Goal: Task Accomplishment & Management: Complete application form

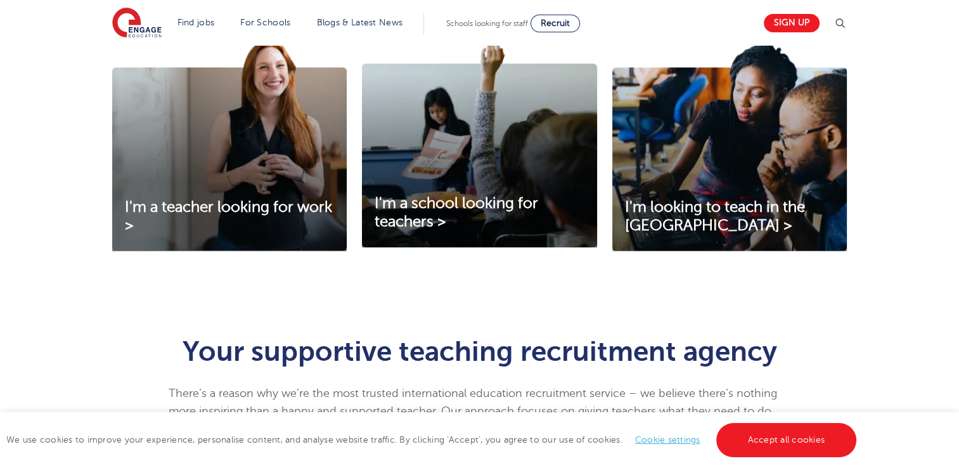
scroll to position [459, 0]
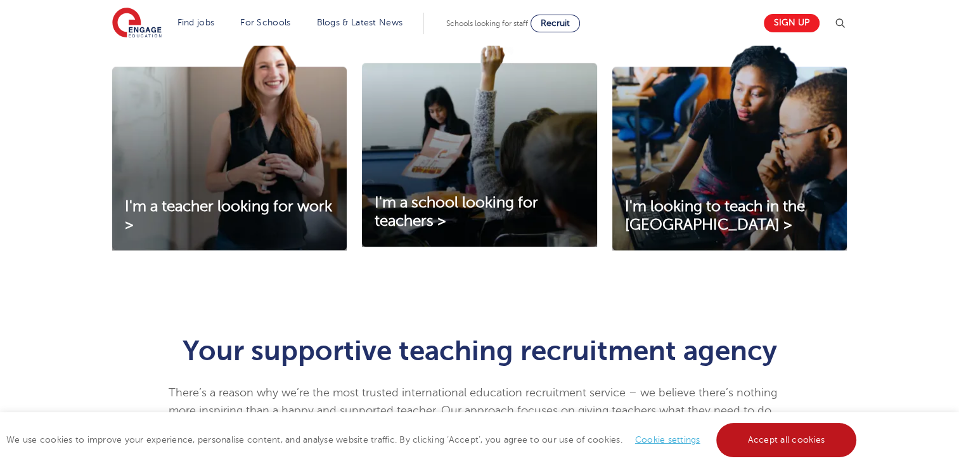
click at [781, 437] on link "Accept all cookies" at bounding box center [786, 440] width 141 height 34
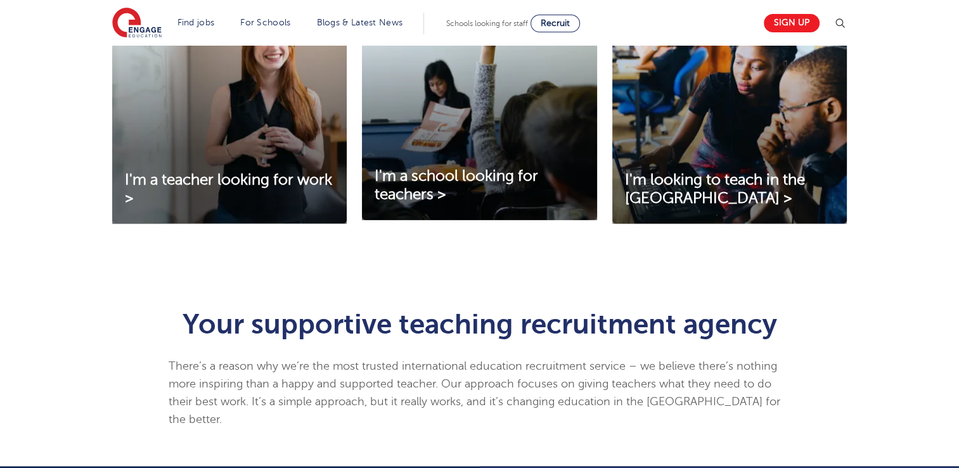
scroll to position [504, 0]
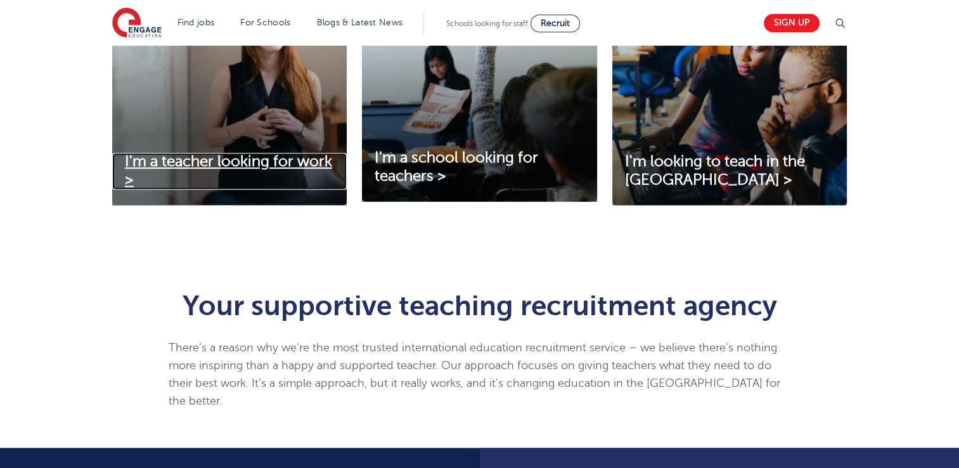
click at [238, 163] on span "I'm a teacher looking for work >" at bounding box center [228, 170] width 207 height 35
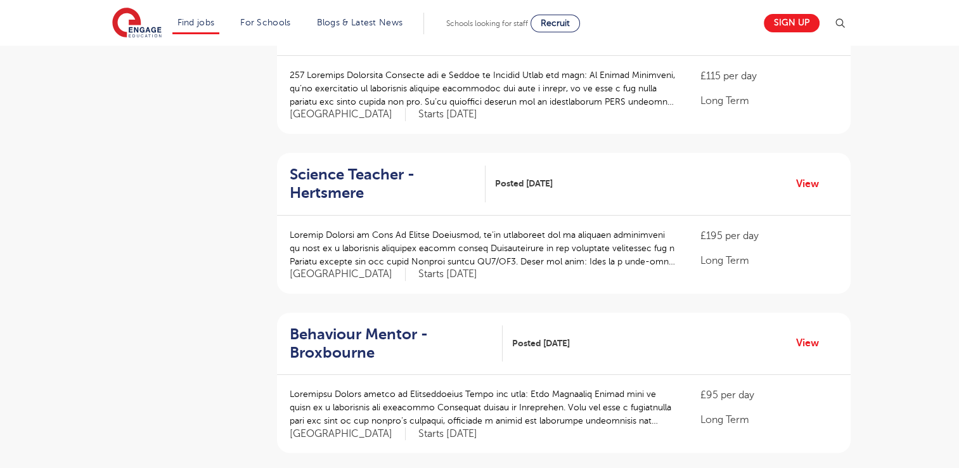
scroll to position [339, 0]
click at [801, 184] on link "View" at bounding box center [812, 184] width 32 height 16
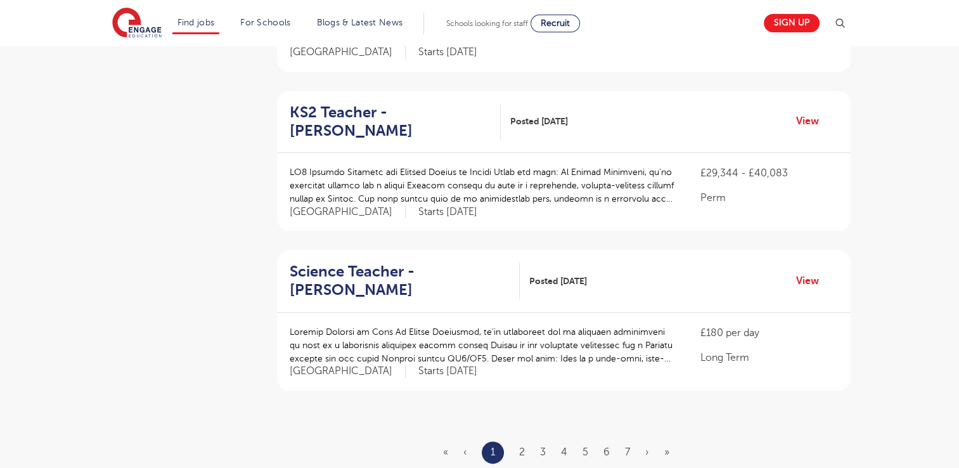
scroll to position [1363, 0]
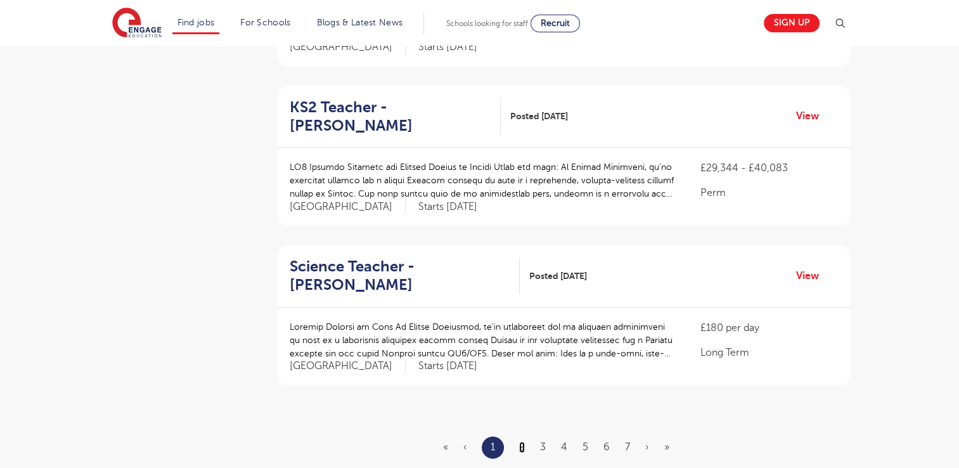
click at [525, 441] on link "2" at bounding box center [522, 446] width 6 height 11
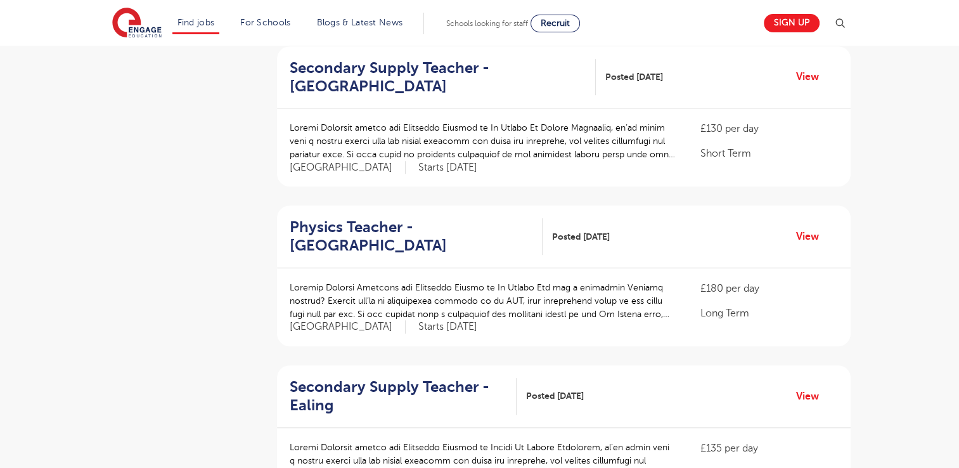
scroll to position [606, 0]
click at [803, 236] on link "View" at bounding box center [812, 236] width 32 height 16
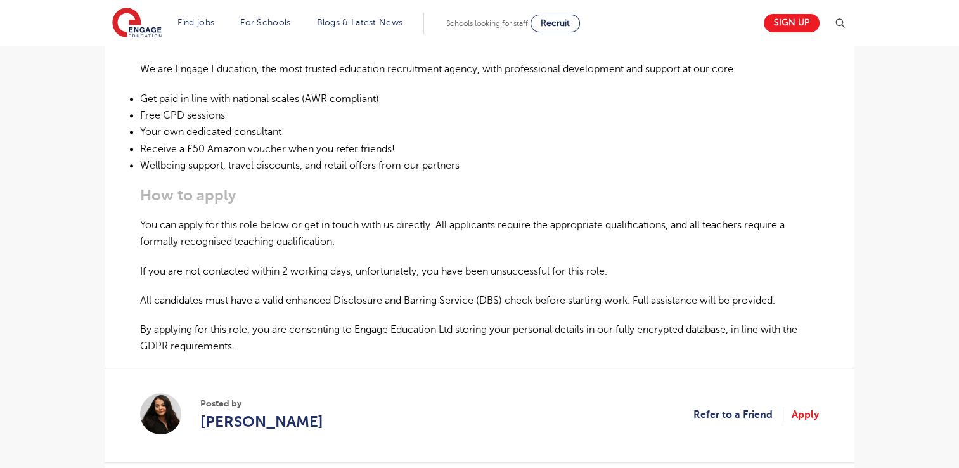
scroll to position [701, 0]
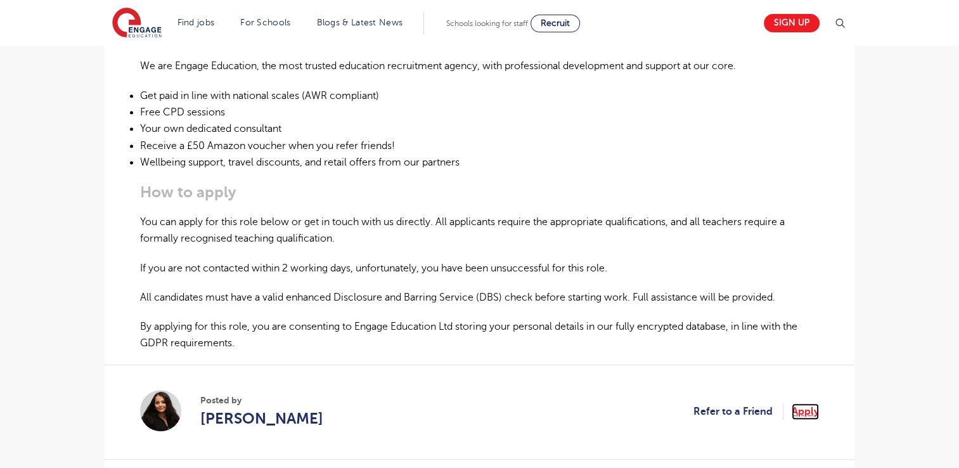
click at [803, 409] on link "Apply" at bounding box center [804, 411] width 27 height 16
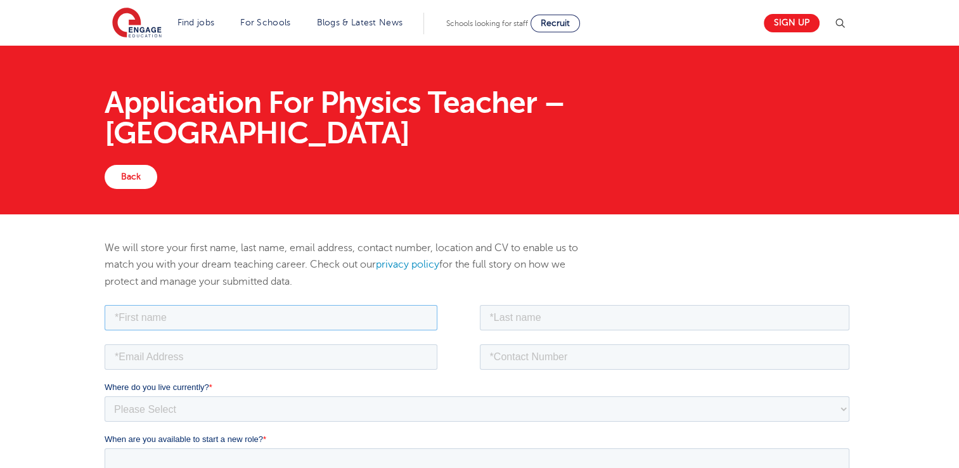
click at [367, 321] on input "text" at bounding box center [271, 316] width 333 height 25
type input "[PERSON_NAME]"
type input "Chinganga"
type input "[PERSON_NAME][EMAIL_ADDRESS][DOMAIN_NAME]"
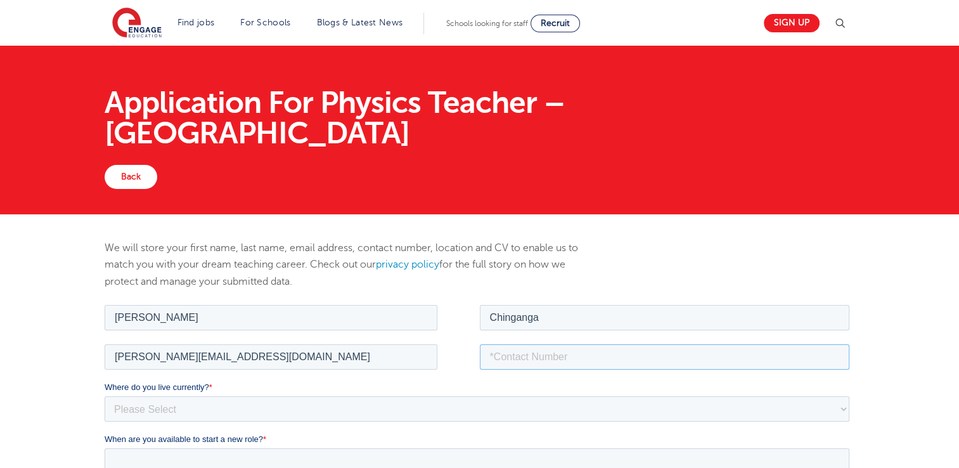
type input "[PHONE_NUMBER]"
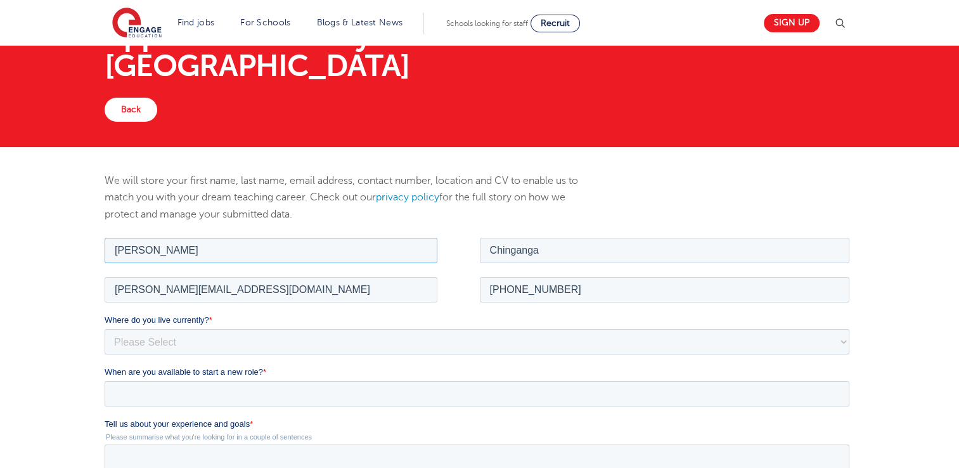
scroll to position [68, 0]
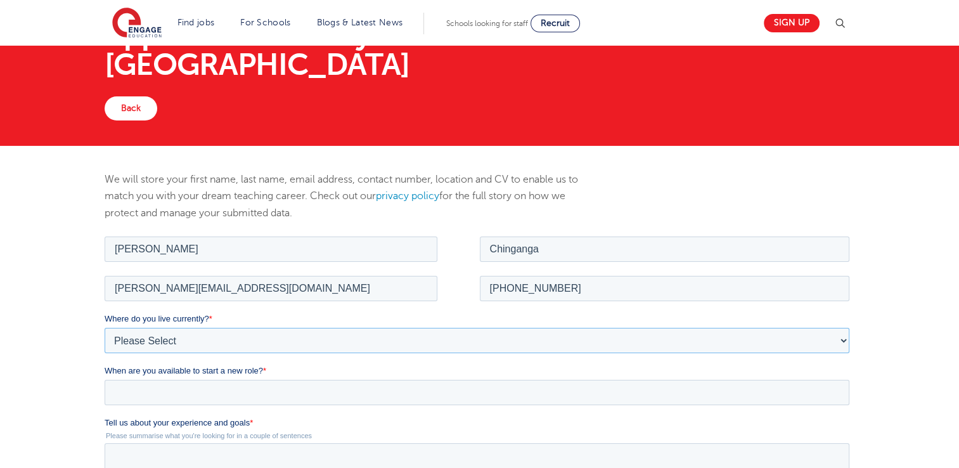
click at [203, 342] on select "Please Select UK Canada Ireland Australia New Zealand Europe USA South Africa J…" at bounding box center [477, 339] width 744 height 25
click at [841, 339] on select "Please Select UK Canada Ireland Australia New Zealand Europe USA South Africa J…" at bounding box center [477, 339] width 744 height 25
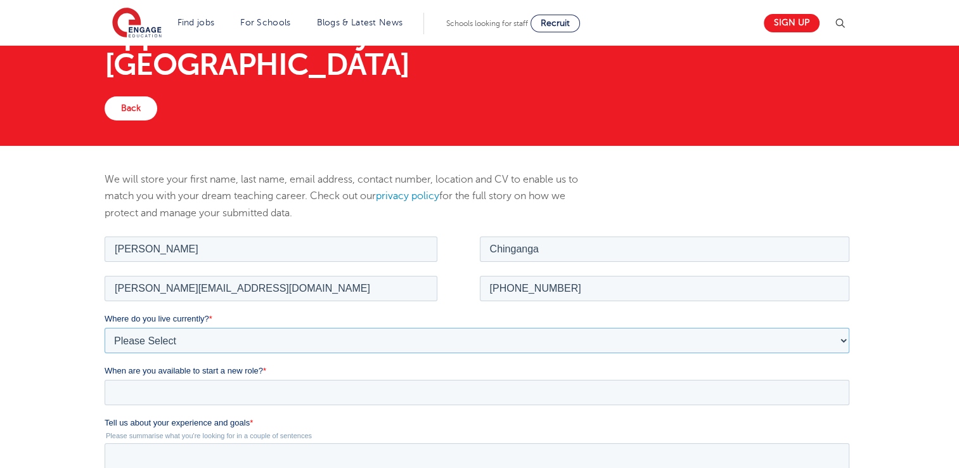
click at [841, 339] on select "Please Select UK Canada Ireland Australia New Zealand Europe USA South Africa J…" at bounding box center [477, 339] width 744 height 25
select select "South Africa"
click at [105, 327] on select "Please Select UK Canada Ireland Australia New Zealand Europe USA South Africa J…" at bounding box center [477, 339] width 744 height 25
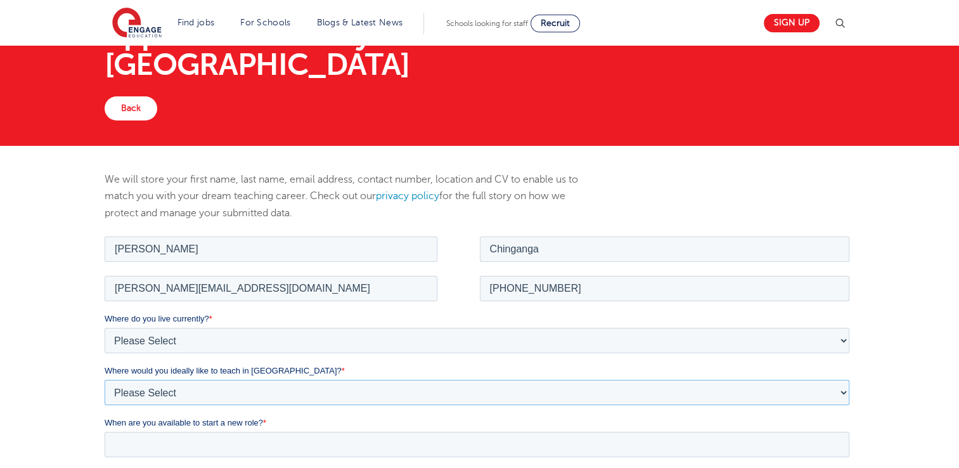
click at [260, 388] on select "Please Select I'm flexible! [GEOGRAPHIC_DATA] Any city in [GEOGRAPHIC_DATA] [GE…" at bounding box center [477, 391] width 744 height 25
select select "Urban-Other"
click at [105, 379] on select "Please Select I'm flexible! [GEOGRAPHIC_DATA] Any city in [GEOGRAPHIC_DATA] [GE…" at bounding box center [477, 391] width 744 height 25
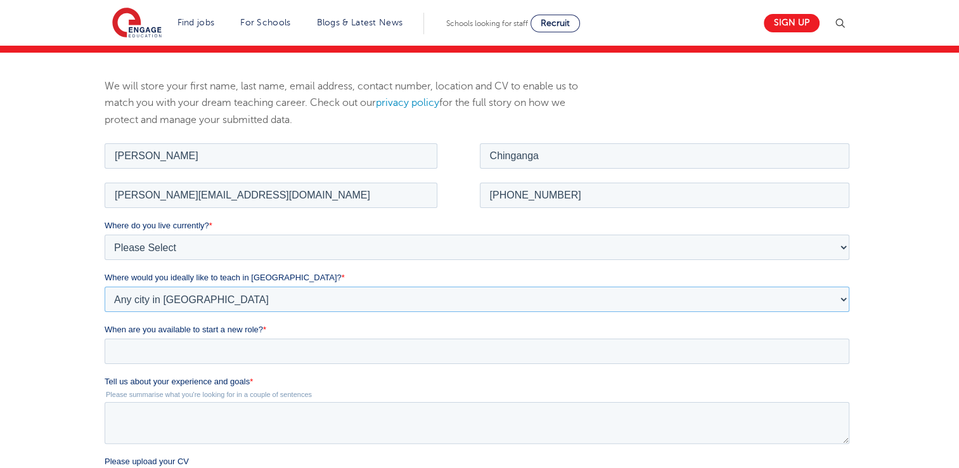
scroll to position [162, 0]
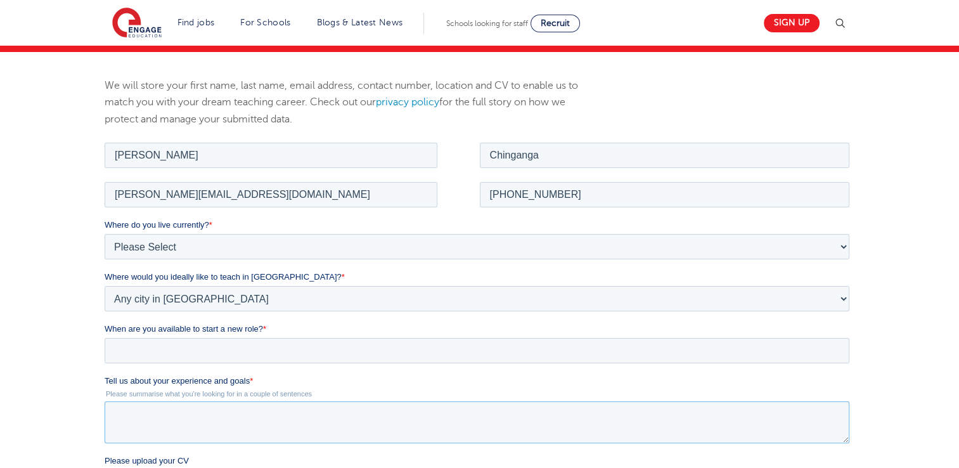
click at [307, 416] on textarea "Tell us about your experience and goals *" at bounding box center [477, 421] width 744 height 42
click at [215, 344] on input "When are you available to start a new role? *" at bounding box center [477, 349] width 744 height 25
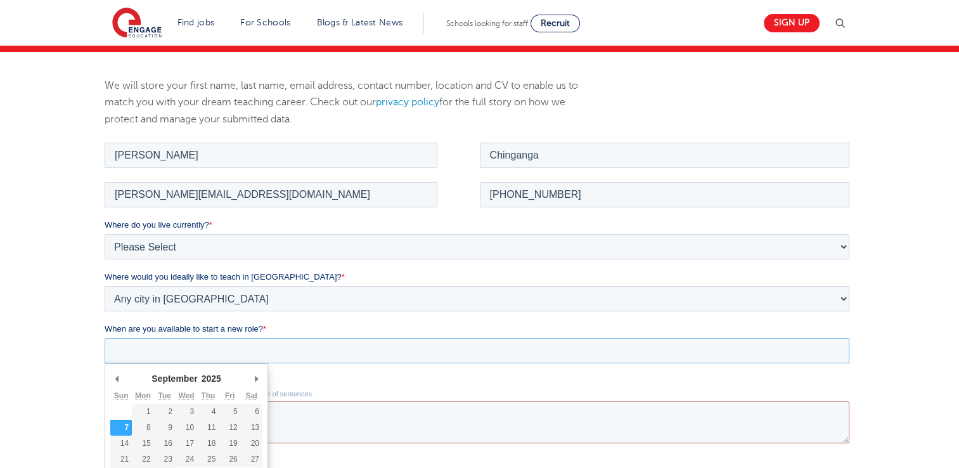
click at [363, 362] on input "When are you available to start a new role? *" at bounding box center [477, 349] width 744 height 25
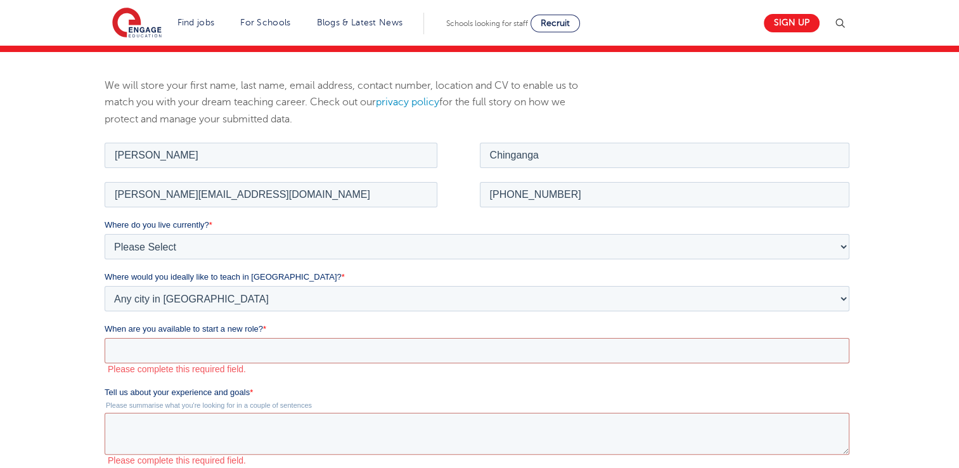
click at [921, 354] on div "We will store your first name, last name, email address, contact number, locati…" at bounding box center [479, 381] width 959 height 658
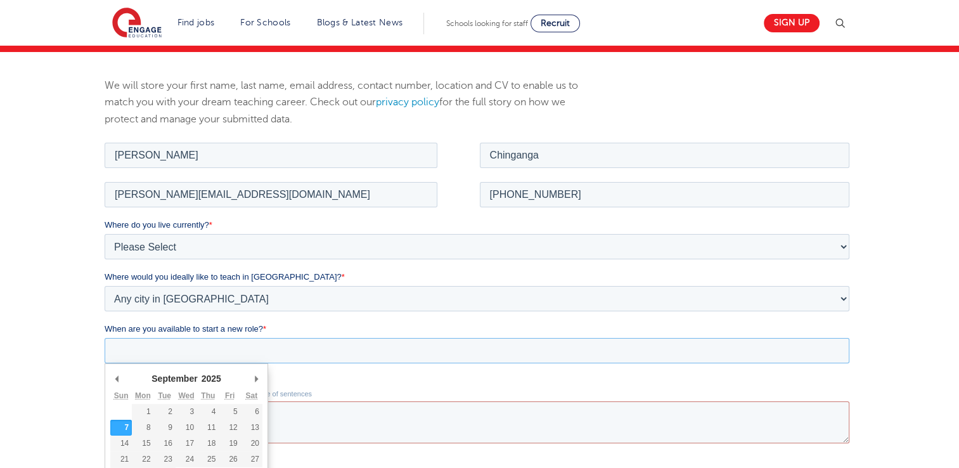
click at [231, 343] on input "When are you available to start a new role? *" at bounding box center [477, 349] width 744 height 25
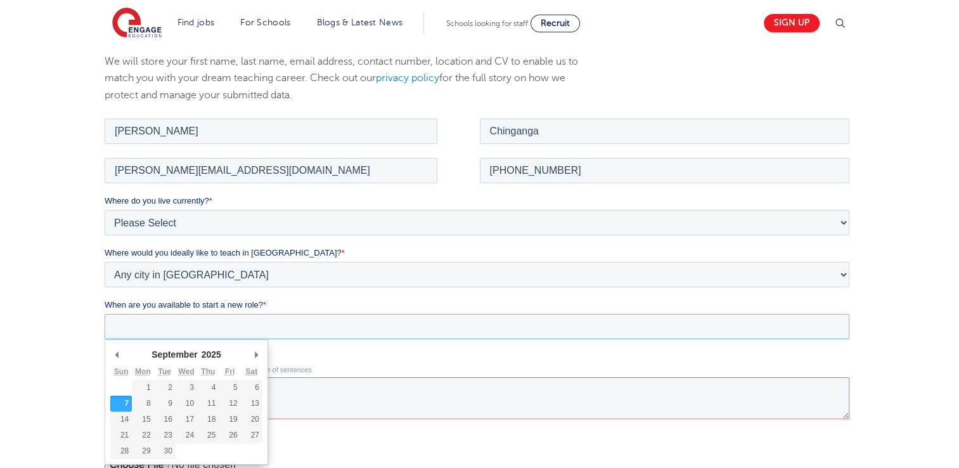
scroll to position [187, 0]
type div "2025-10-12"
type input "2025/10/12"
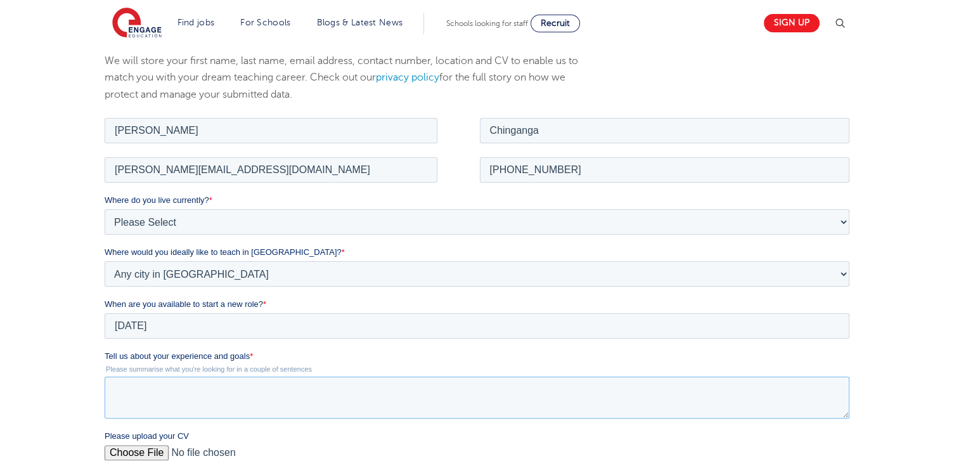
click at [175, 396] on textarea "Tell us about your experience and goals *" at bounding box center [477, 397] width 744 height 42
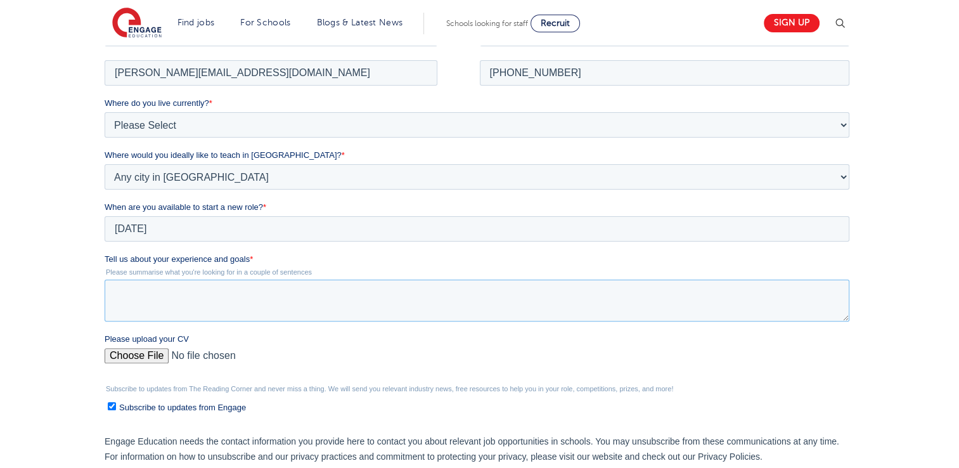
scroll to position [286, 0]
click at [123, 300] on textarea "Tell us about your experience and goals *" at bounding box center [477, 298] width 744 height 42
paste textarea "COVER MESSAGE(LETTER) FOR DANIEL CHINGANGA My name is Daniel Chinganga and I am…"
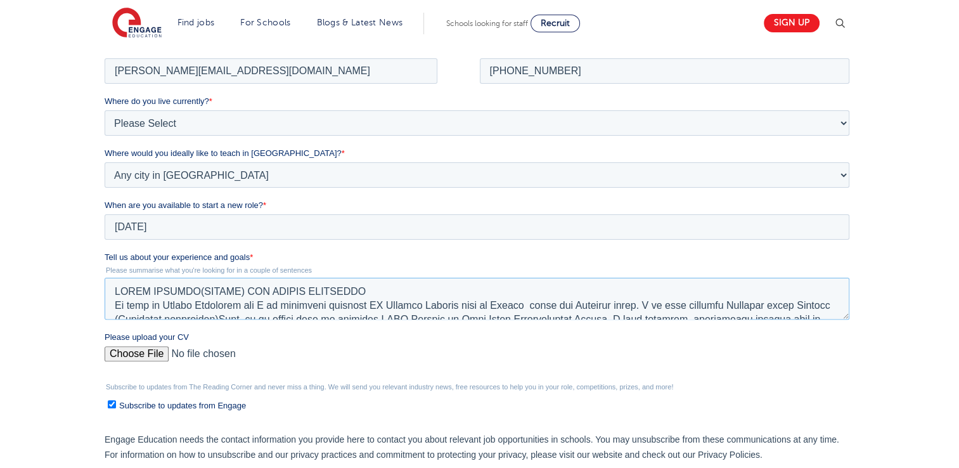
scroll to position [298, 0]
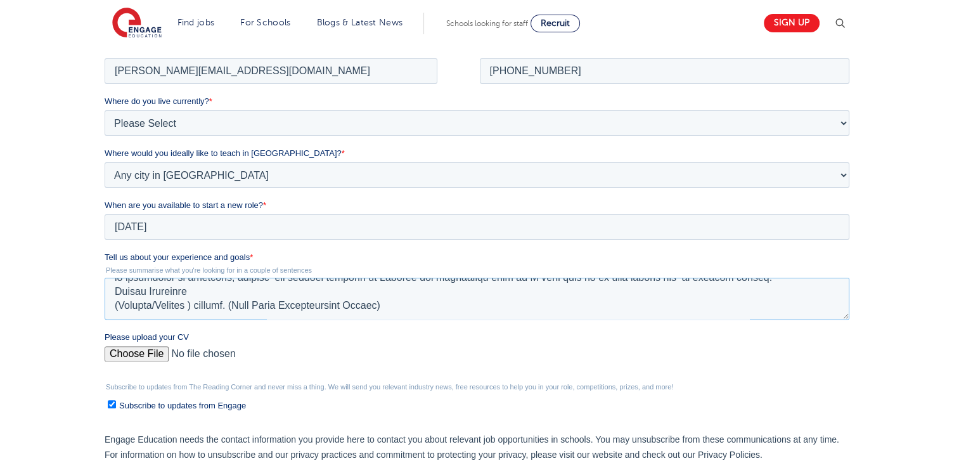
type textarea "COVER MESSAGE(LETTER) FOR DANIEL CHINGANGA My name is Daniel Chinganga and I am…"
click at [155, 352] on input "Please upload your CV" at bounding box center [477, 357] width 744 height 25
type input "C:\fakepath\[PERSON_NAME].pdf"
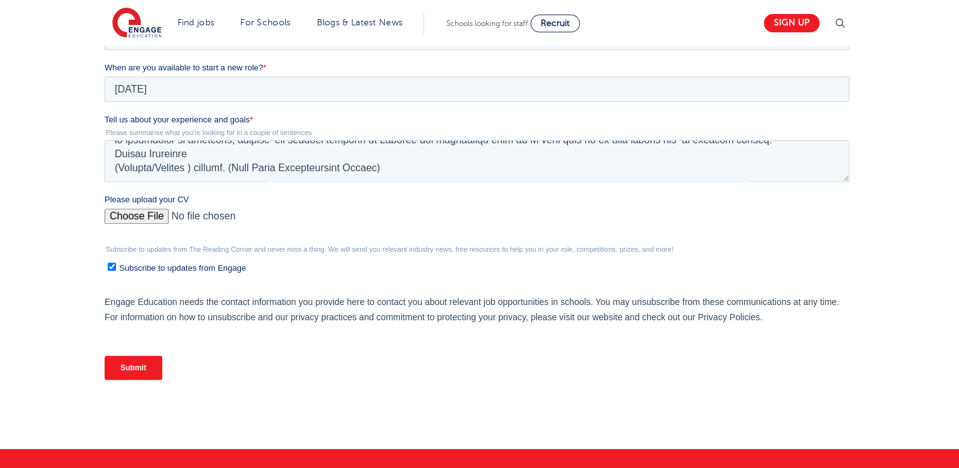
scroll to position [426, 0]
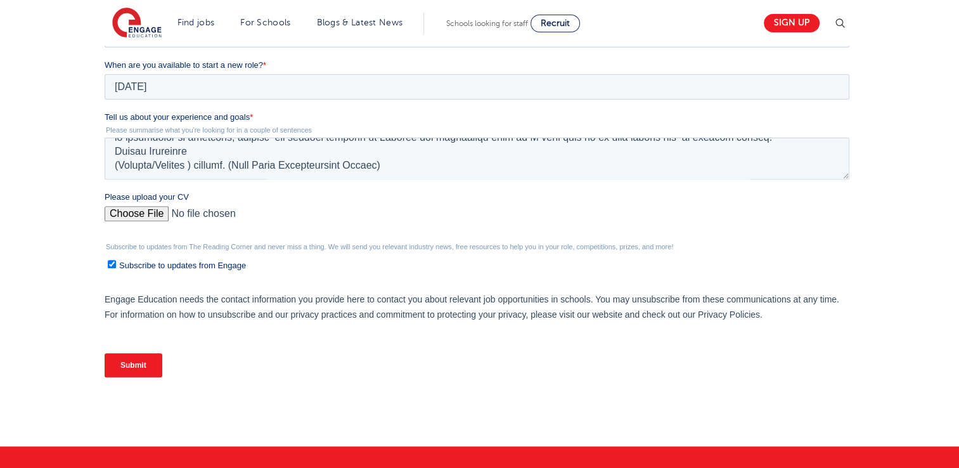
click at [137, 362] on input "Submit" at bounding box center [134, 365] width 58 height 24
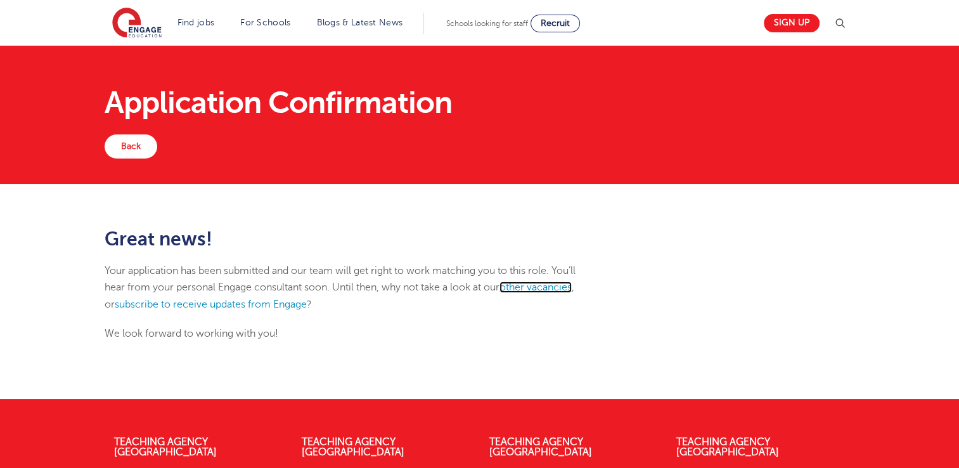
click at [548, 286] on link "other vacancies" at bounding box center [535, 286] width 72 height 11
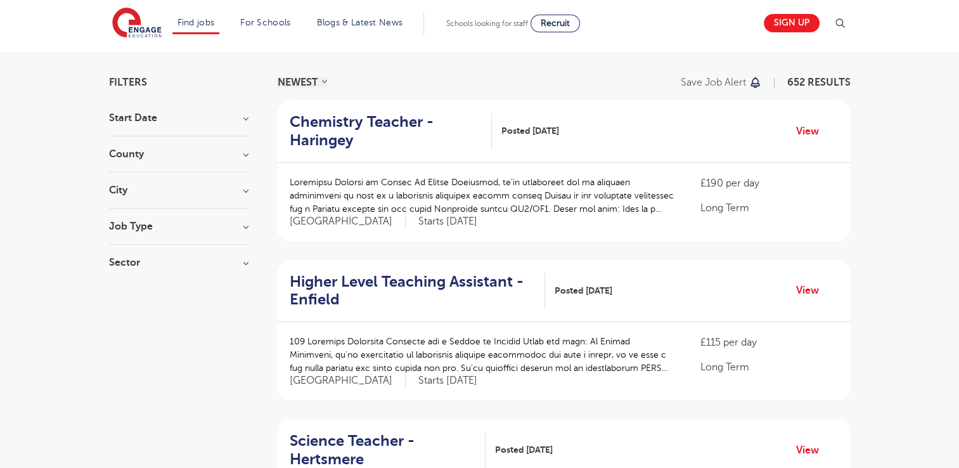
scroll to position [25, 0]
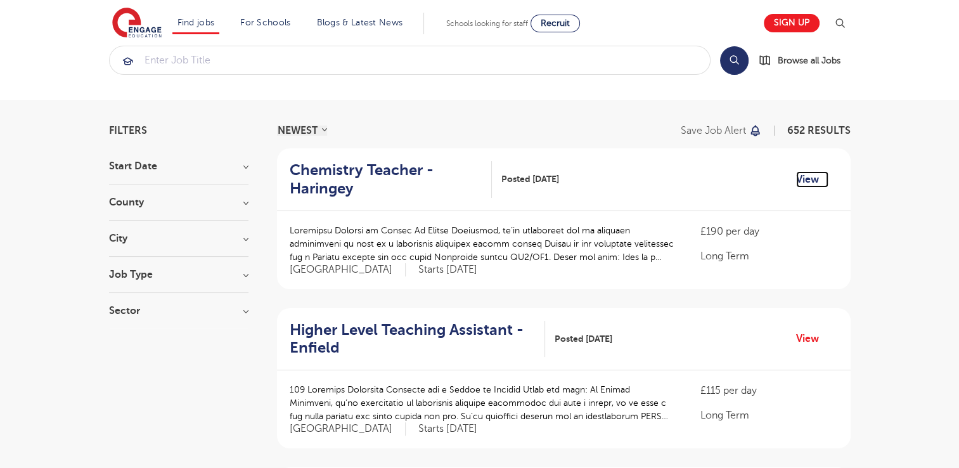
click at [804, 177] on link "View" at bounding box center [812, 179] width 32 height 16
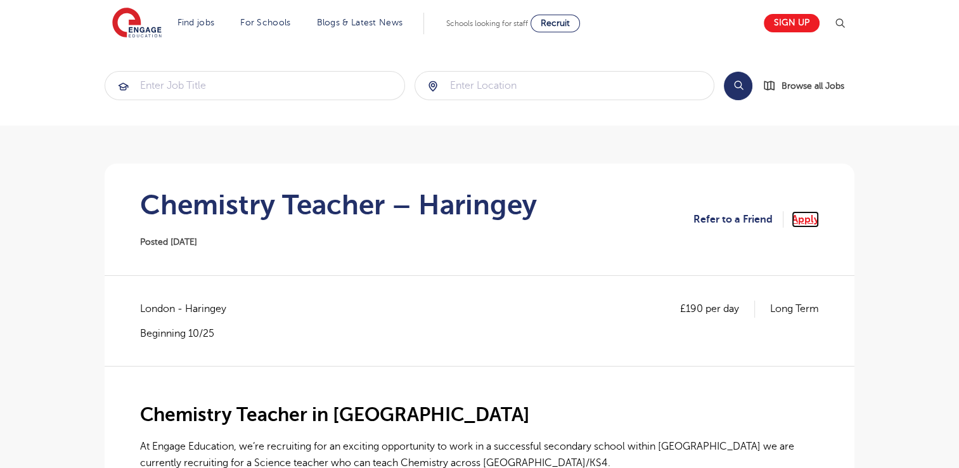
click at [805, 217] on link "Apply" at bounding box center [804, 219] width 27 height 16
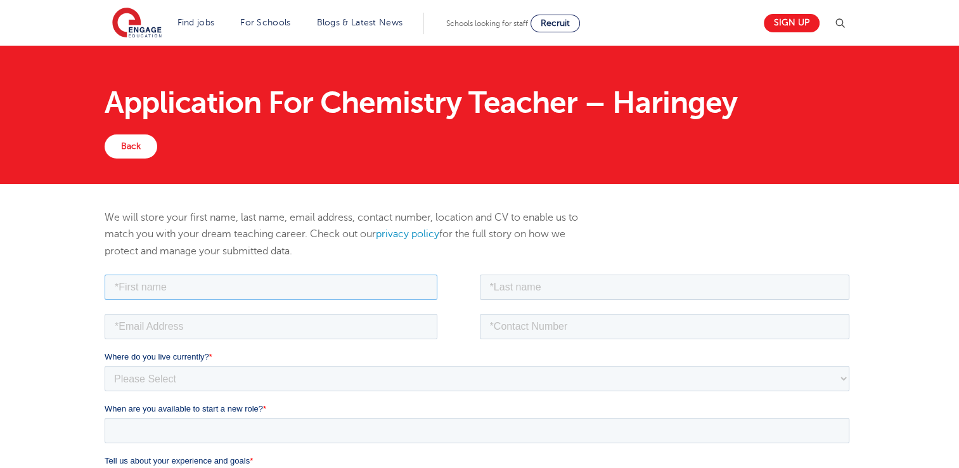
click at [277, 285] on input "text" at bounding box center [271, 286] width 333 height 25
type input "[PERSON_NAME]"
type input "Chinganga"
type input "[PERSON_NAME][EMAIL_ADDRESS][DOMAIN_NAME]"
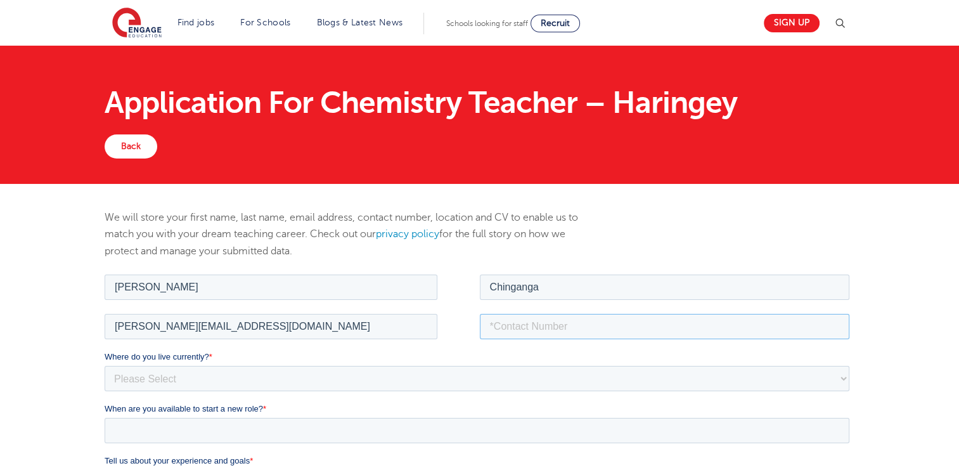
type input "[PHONE_NUMBER]"
type textarea "COVER MESSAGE(LETTER) FOR [PERSON_NAME] My name is [PERSON_NAME] and I am curre…"
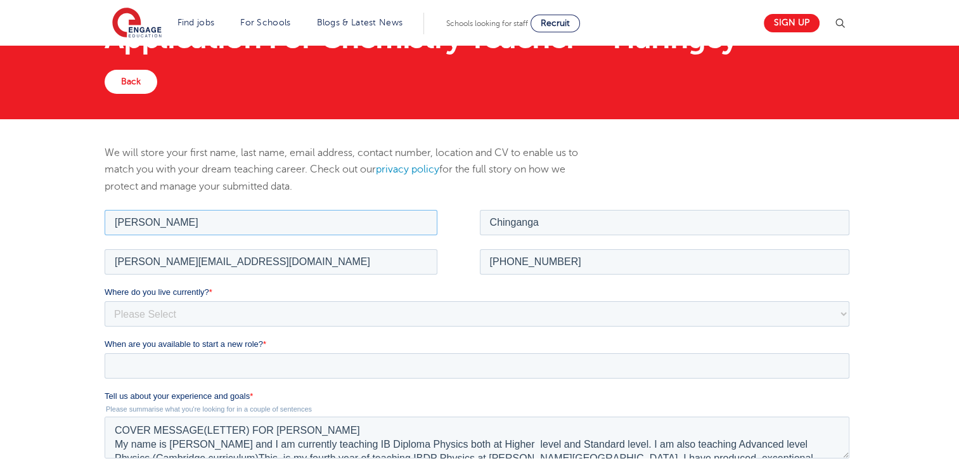
scroll to position [66, 0]
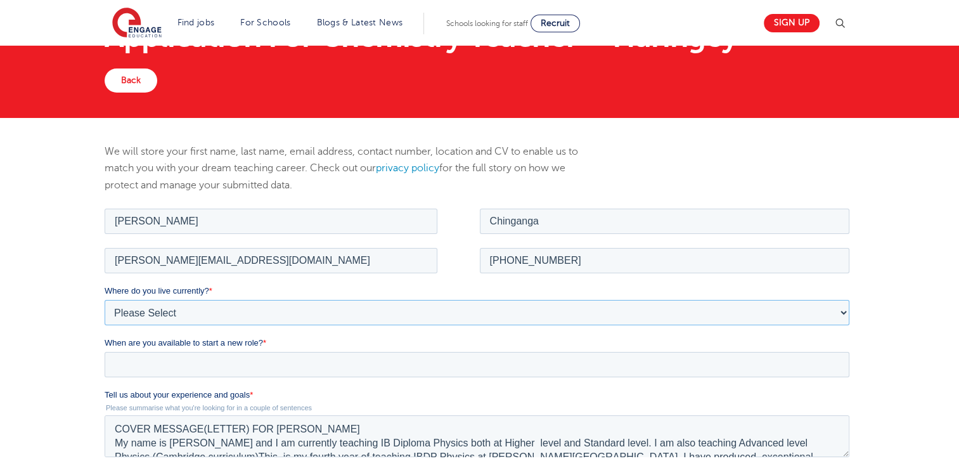
click at [191, 312] on select "Please Select UK Canada Ireland Australia New Zealand Europe USA South Africa J…" at bounding box center [477, 311] width 744 height 25
select select "South Africa"
click at [105, 299] on select "Please Select UK Canada Ireland Australia New Zealand Europe USA South Africa J…" at bounding box center [477, 311] width 744 height 25
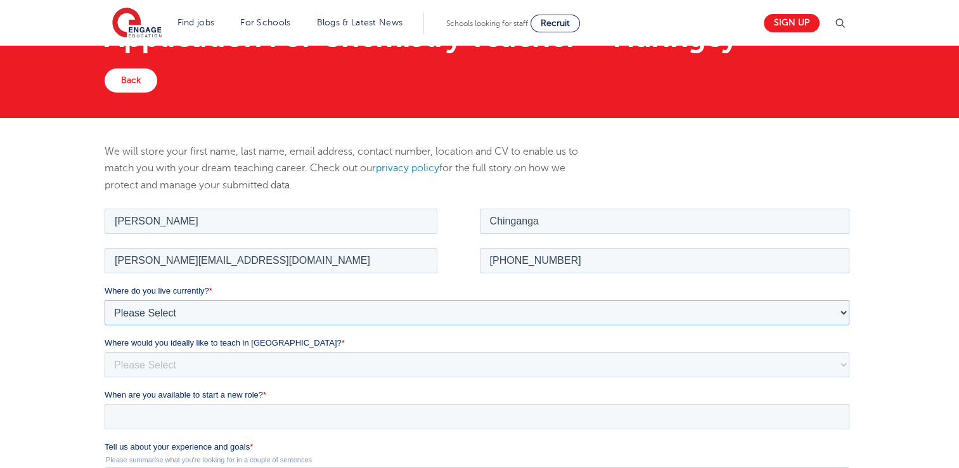
click at [839, 312] on select "Please Select UK Canada Ireland Australia New Zealand Europe USA South Africa J…" at bounding box center [477, 311] width 744 height 25
click at [209, 371] on select "Please Select I'm flexible! London Any city in England Greater London/Home Coun…" at bounding box center [477, 363] width 744 height 25
select select "Urban-Other"
click at [105, 351] on select "Please Select I'm flexible! London Any city in England Greater London/Home Coun…" at bounding box center [477, 363] width 744 height 25
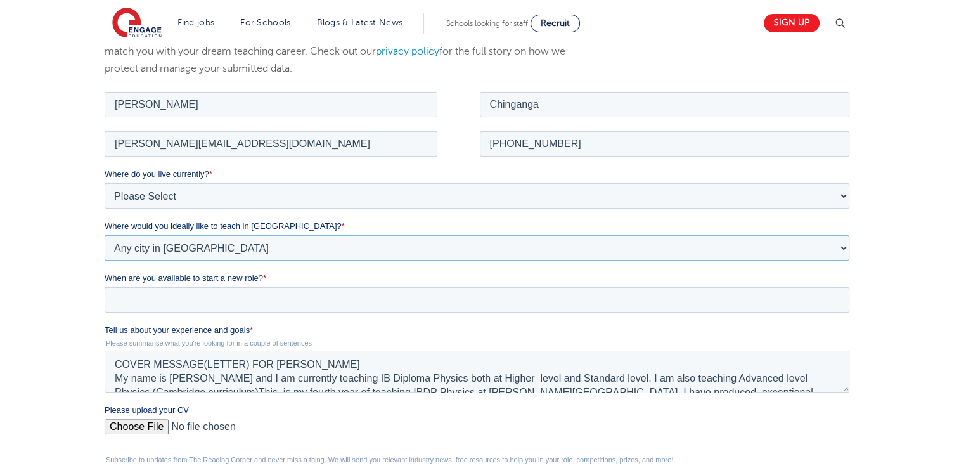
scroll to position [184, 0]
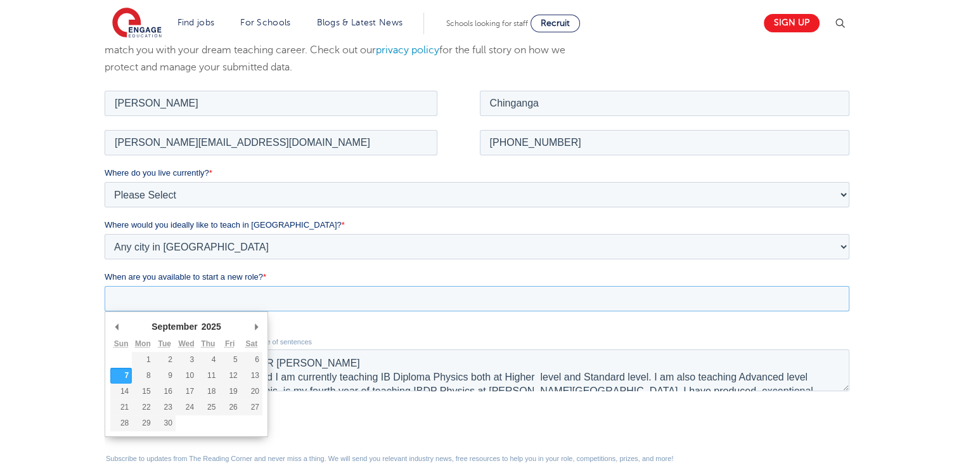
click at [265, 301] on input "When are you available to start a new role? *" at bounding box center [477, 297] width 744 height 25
type div "2025-10-15"
type input "2025/10/15"
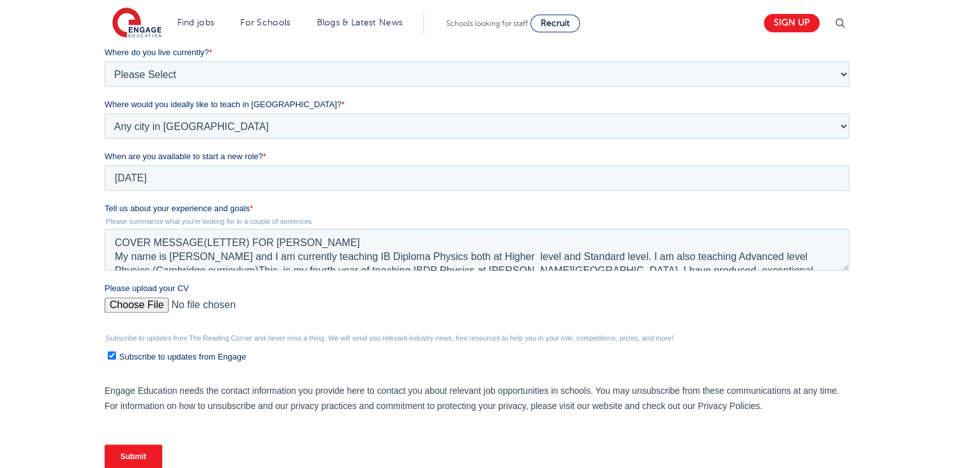
scroll to position [305, 0]
click at [156, 307] on input "Please upload your CV" at bounding box center [477, 308] width 744 height 25
type input "C:\fakepath\DANIEL_CHINGANGA_CVupdated.pdf"
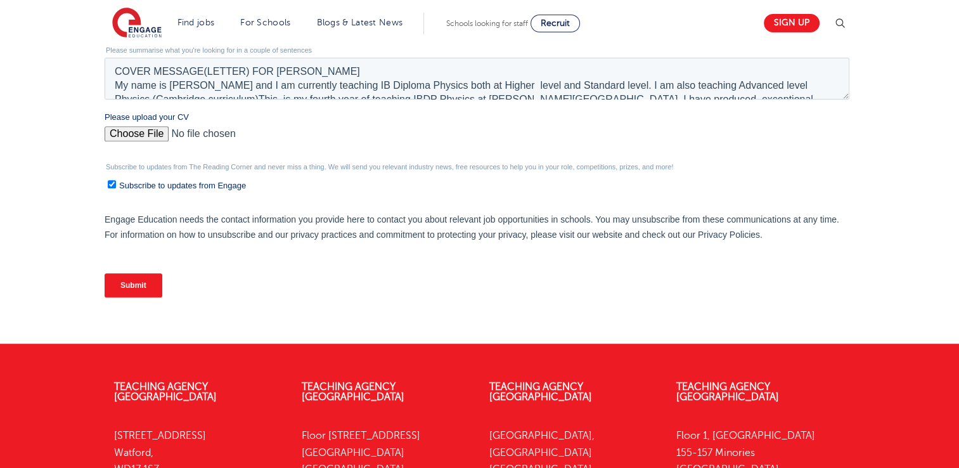
scroll to position [476, 0]
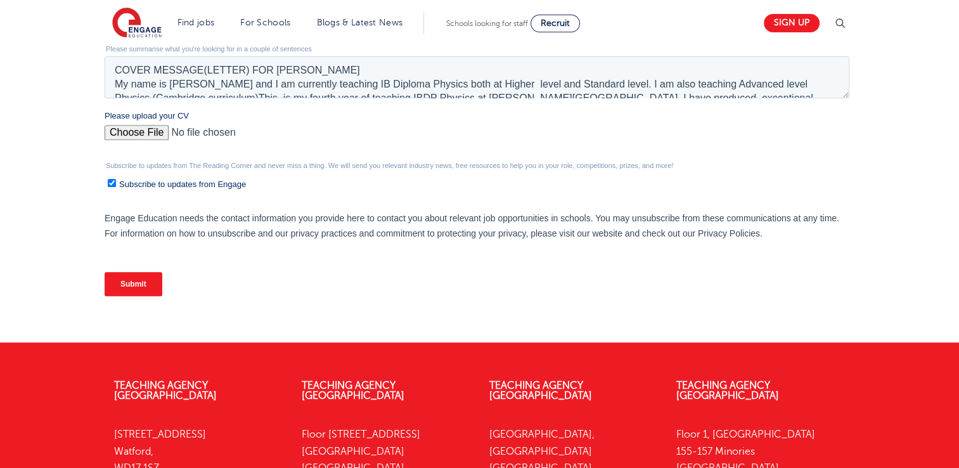
click at [136, 288] on input "Submit" at bounding box center [134, 284] width 58 height 24
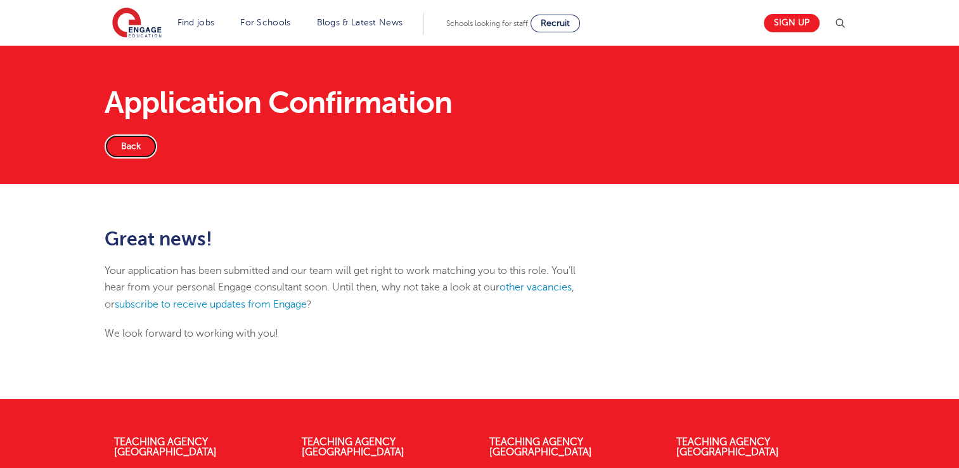
click at [120, 148] on link "Back" at bounding box center [131, 146] width 53 height 24
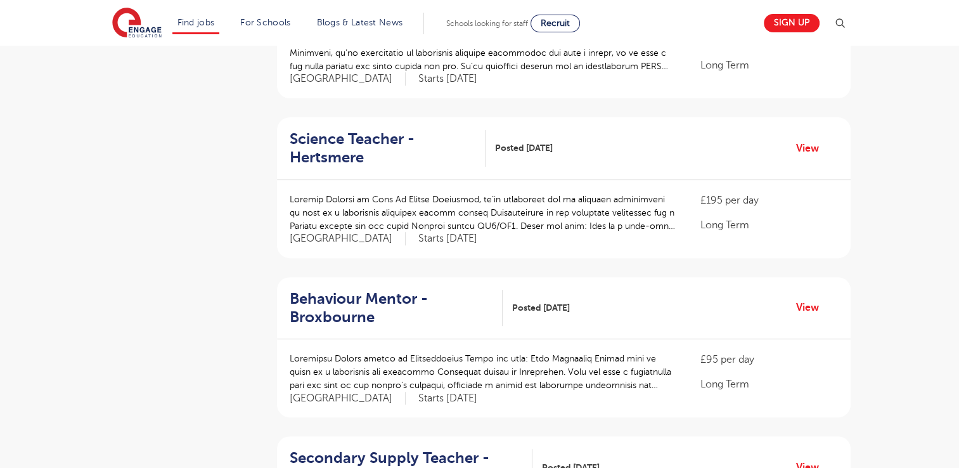
scroll to position [375, 0]
click at [807, 143] on link "View" at bounding box center [812, 148] width 32 height 16
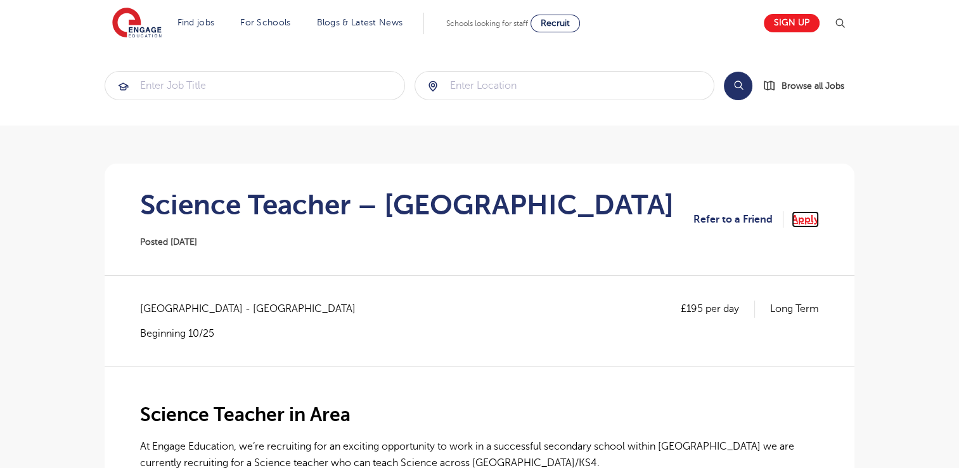
click at [800, 223] on link "Apply" at bounding box center [804, 219] width 27 height 16
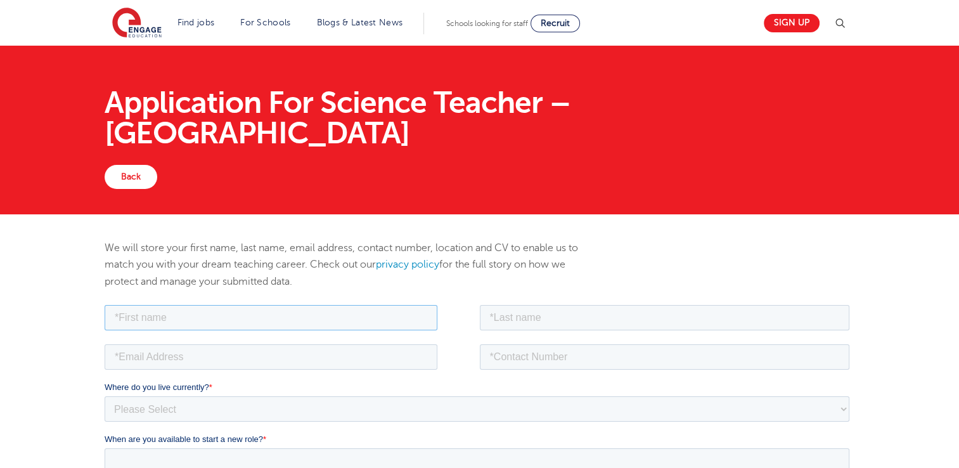
click at [278, 322] on input "text" at bounding box center [271, 316] width 333 height 25
type input "[PERSON_NAME]"
type input "Chinganga"
type input "[PERSON_NAME][EMAIL_ADDRESS][DOMAIN_NAME]"
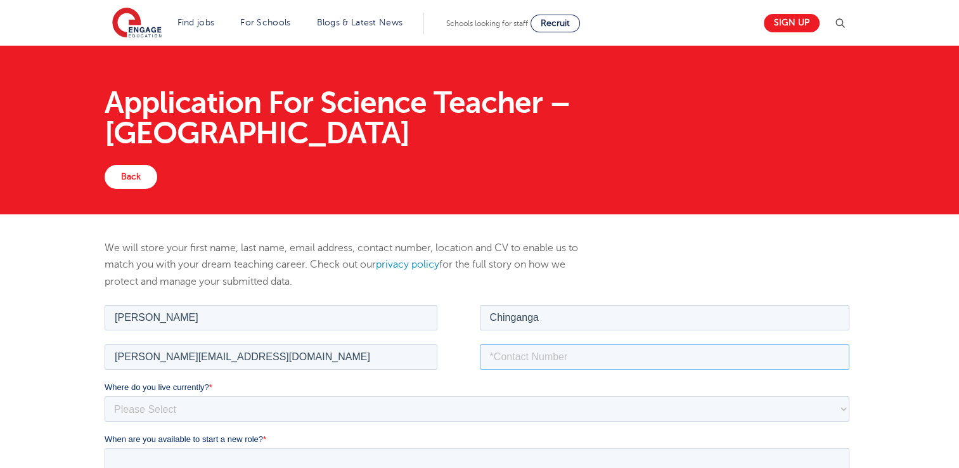
type input "[PHONE_NUMBER]"
type textarea "COVER MESSAGE(LETTER) FOR [PERSON_NAME] My name is [PERSON_NAME] and I am curre…"
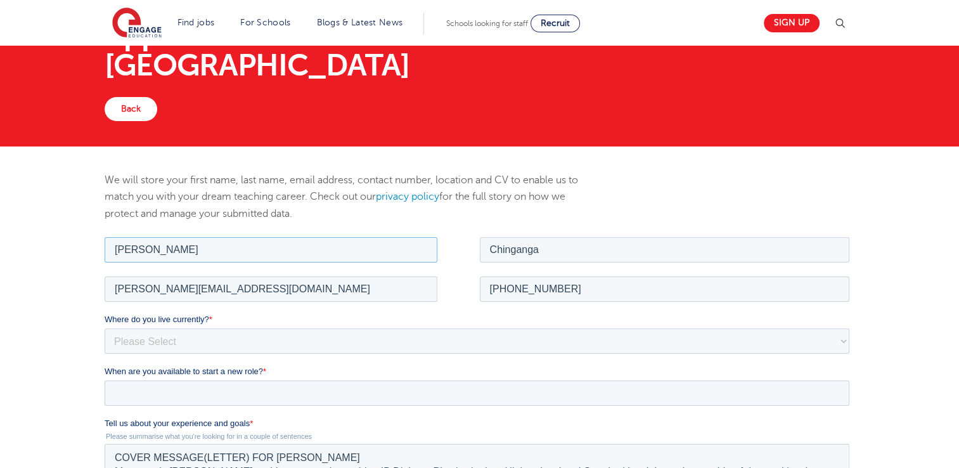
scroll to position [68, 0]
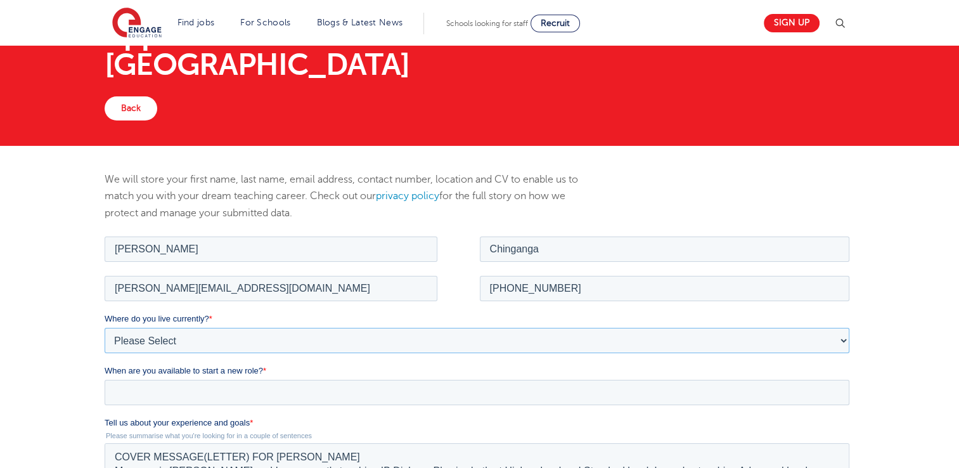
click at [196, 342] on select "Please Select UK Canada Ireland Australia New Zealand Europe USA South Africa J…" at bounding box center [477, 339] width 744 height 25
select select "Africa"
click at [105, 327] on select "Please Select UK Canada Ireland Australia New Zealand Europe USA South Africa J…" at bounding box center [477, 339] width 744 height 25
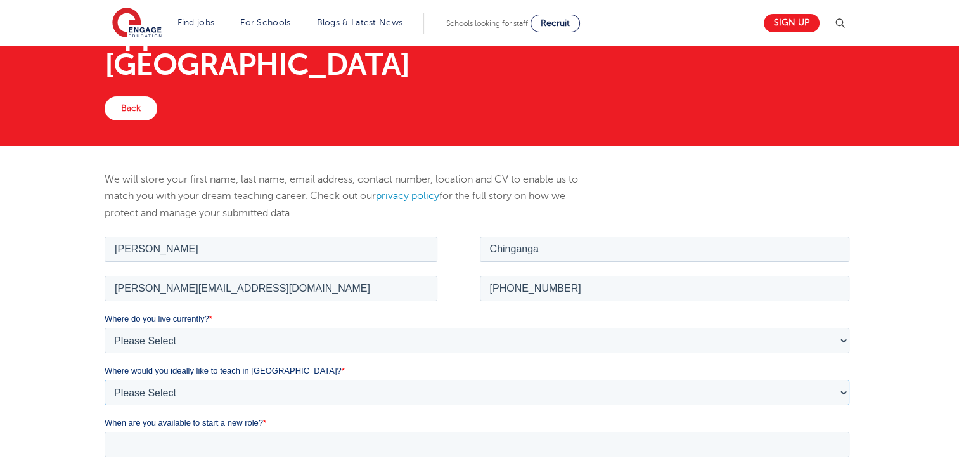
click at [193, 385] on select "Please Select I'm flexible! London Any city in England Greater London/Home Coun…" at bounding box center [477, 391] width 744 height 25
select select "Urban-Other"
click at [105, 379] on select "Please Select I'm flexible! London Any city in England Greater London/Home Coun…" at bounding box center [477, 391] width 744 height 25
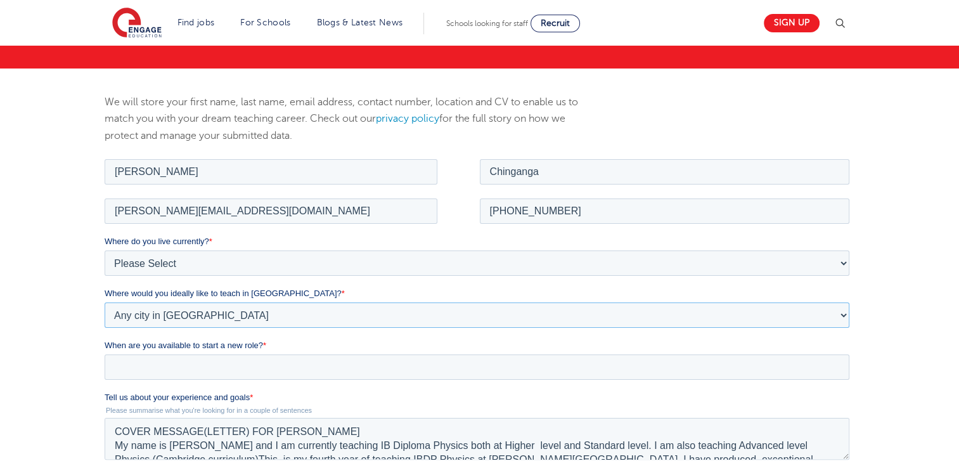
scroll to position [150, 0]
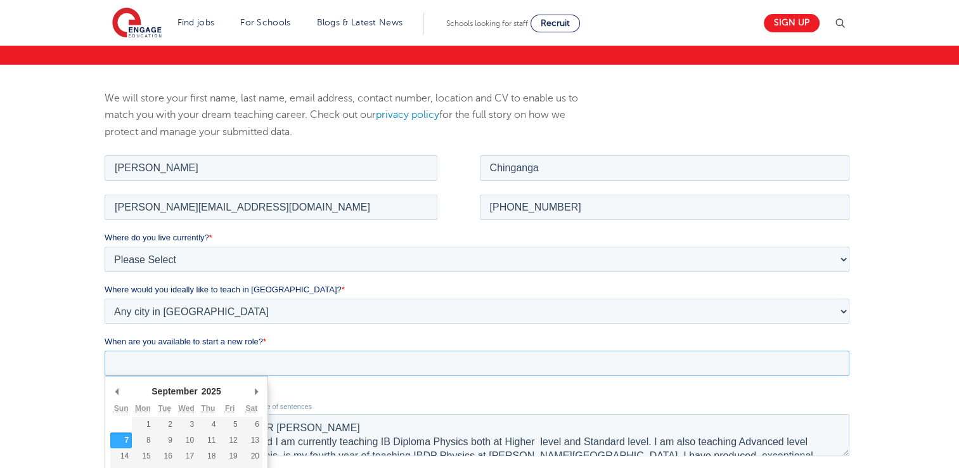
click at [261, 358] on input "When are you available to start a new role? *" at bounding box center [477, 362] width 744 height 25
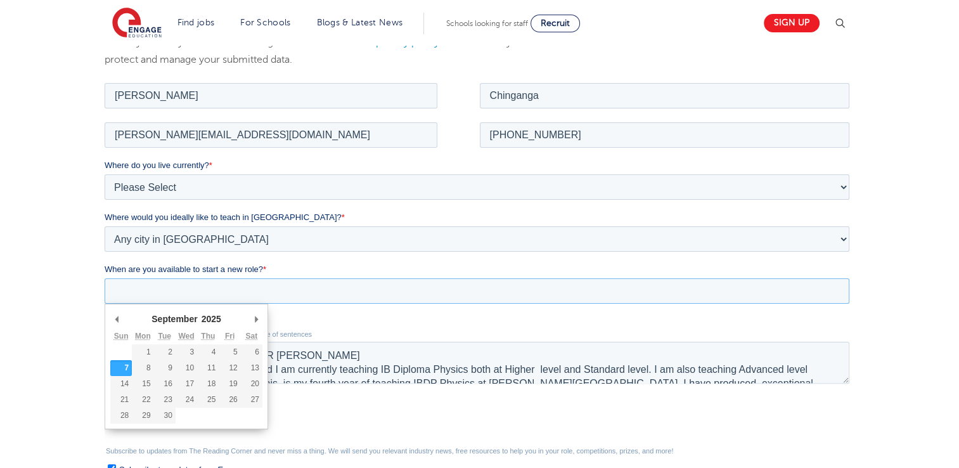
scroll to position [222, 0]
type div "2025-10-15"
type input "2025/10/15"
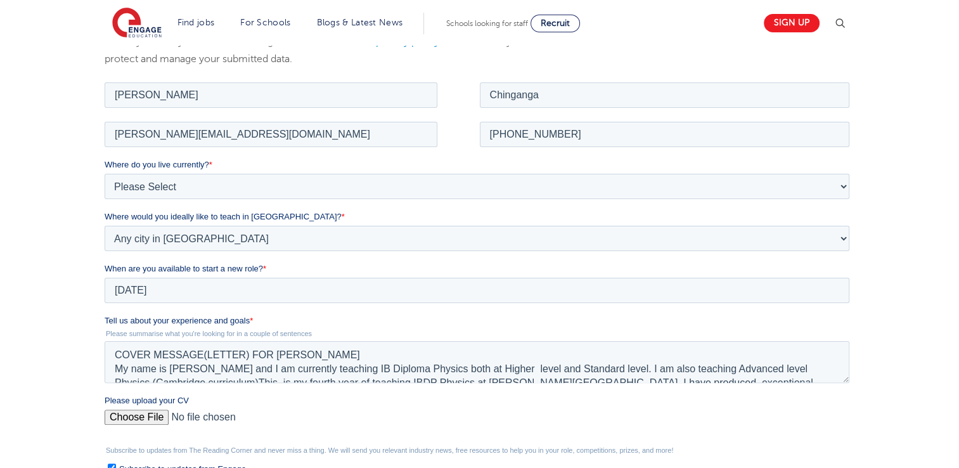
click at [155, 415] on input "Please upload your CV" at bounding box center [477, 421] width 744 height 25
type input "C:\fakepath\DANIEL_CHINGANGA_CVupdated.pdf"
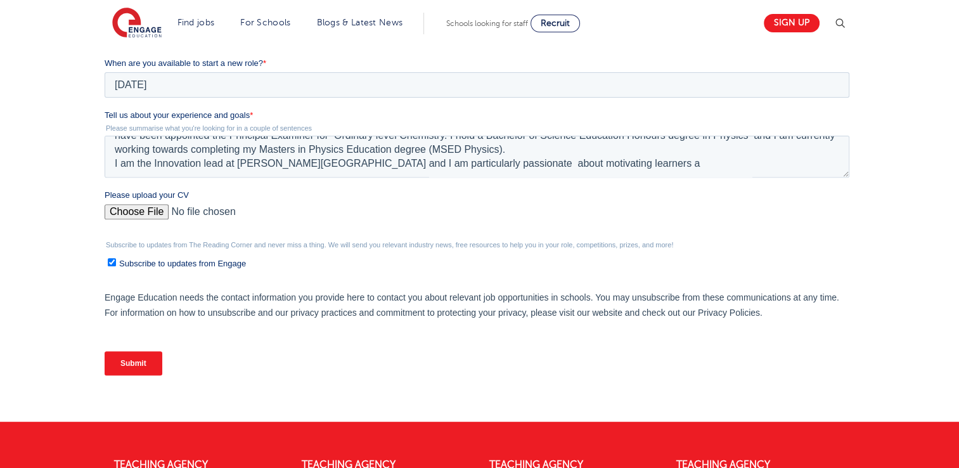
scroll to position [435, 0]
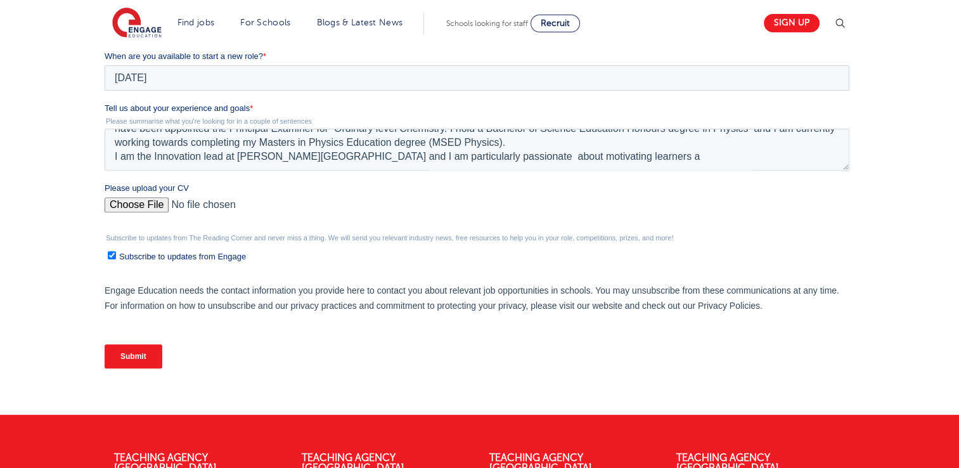
click at [144, 359] on input "Submit" at bounding box center [134, 356] width 58 height 24
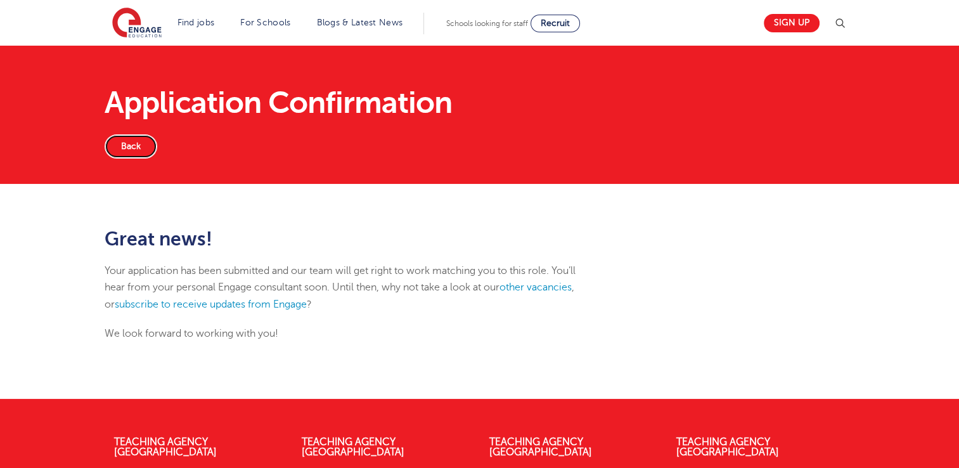
click at [127, 145] on link "Back" at bounding box center [131, 146] width 53 height 24
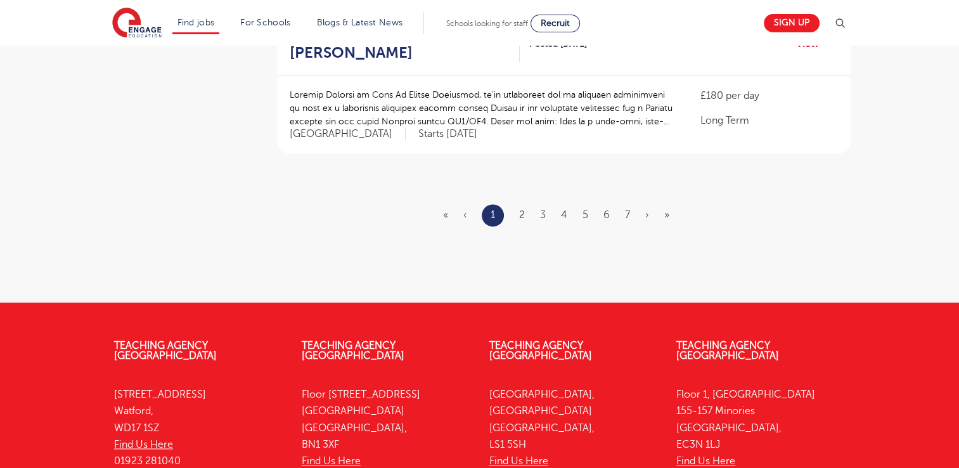
scroll to position [1594, 0]
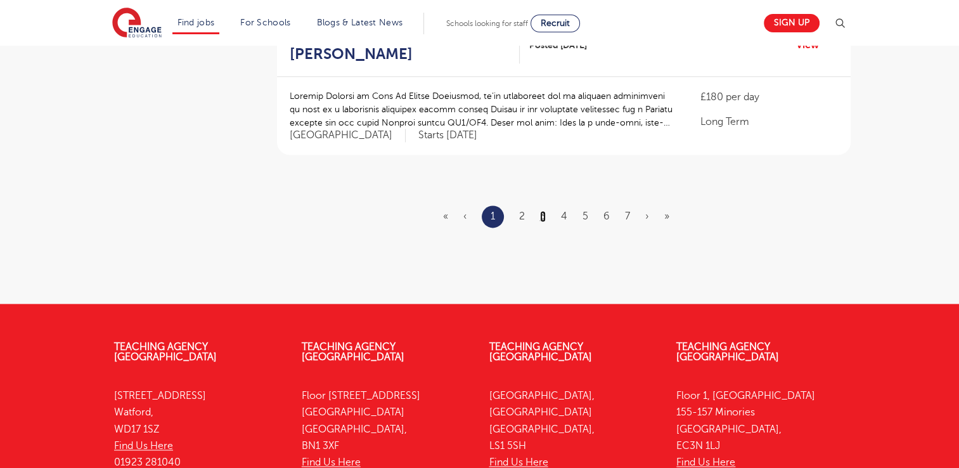
click at [542, 210] on link "3" at bounding box center [543, 215] width 6 height 11
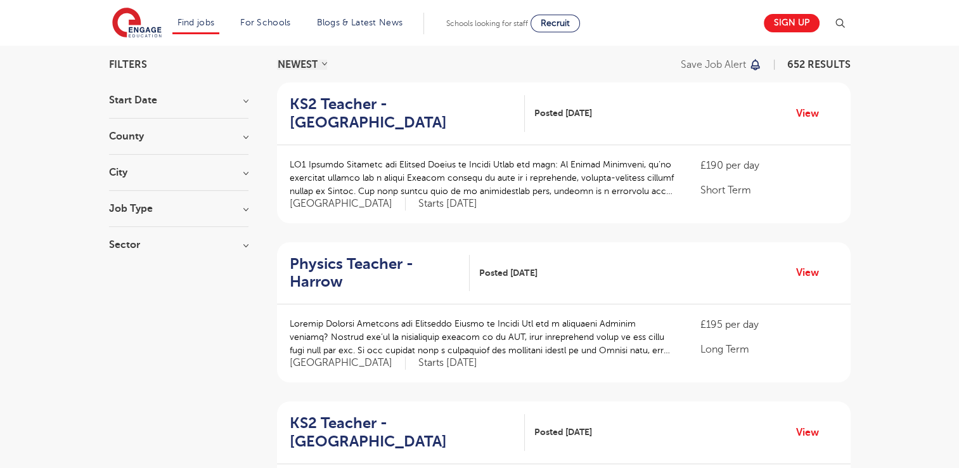
scroll to position [94, 0]
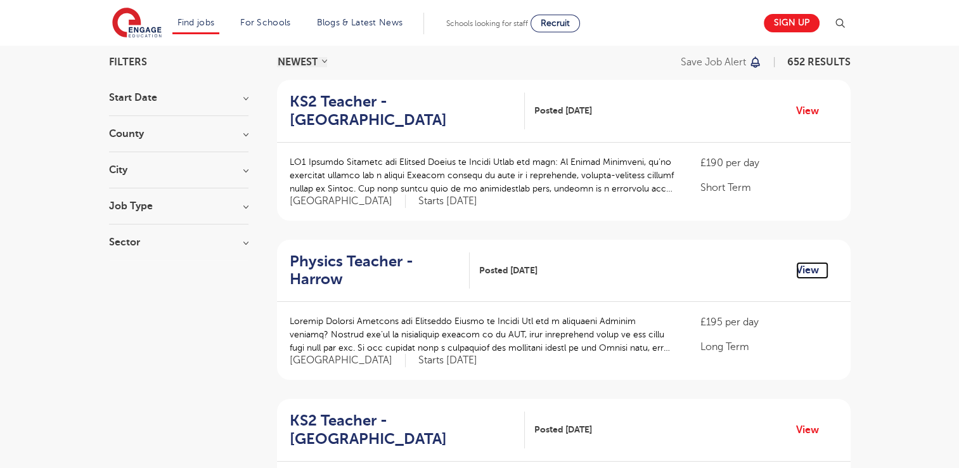
click at [808, 266] on link "View" at bounding box center [812, 270] width 32 height 16
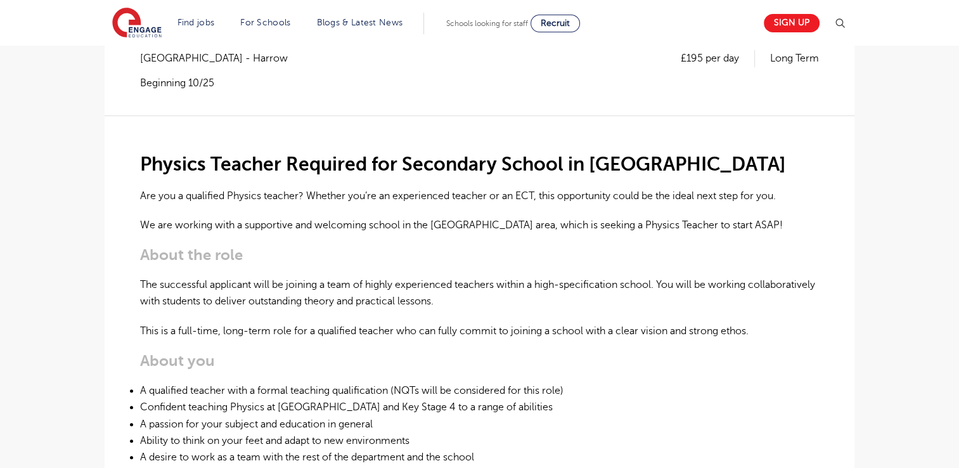
scroll to position [137, 0]
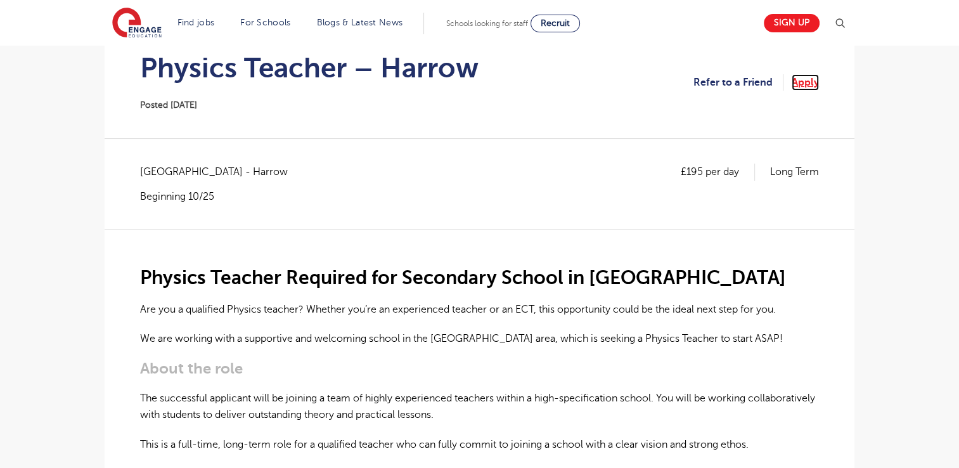
click at [796, 86] on link "Apply" at bounding box center [804, 82] width 27 height 16
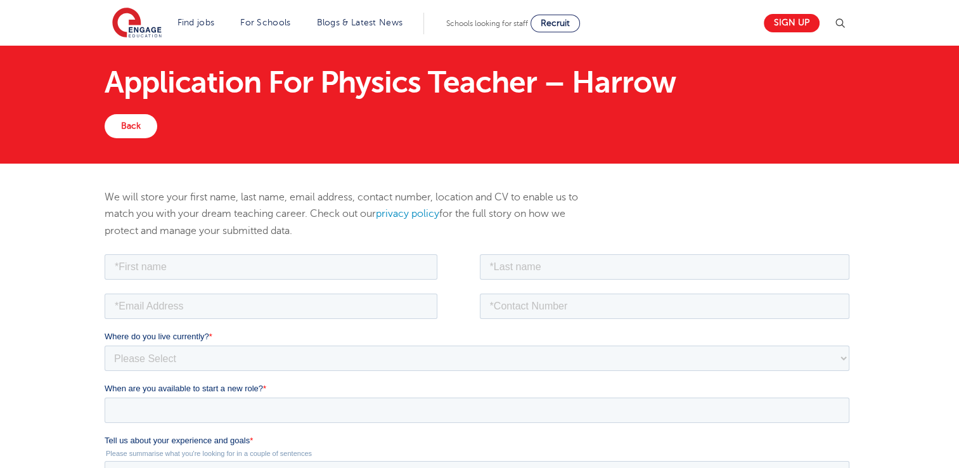
scroll to position [25, 0]
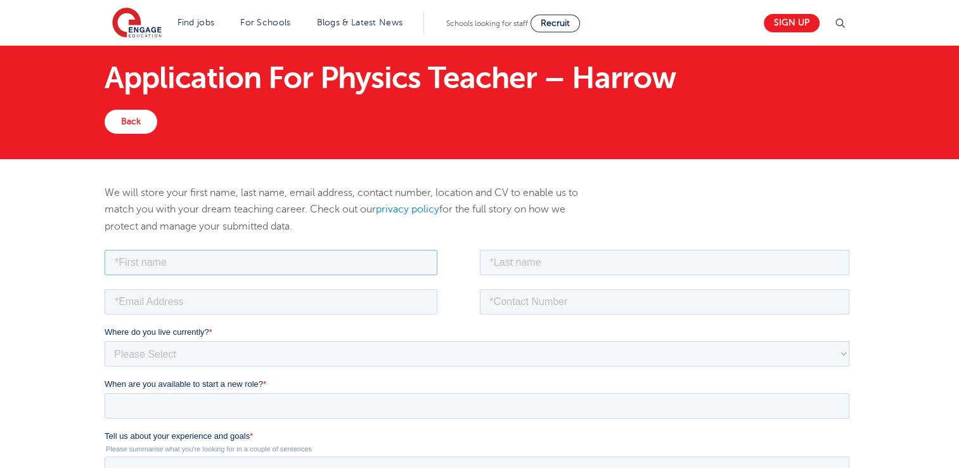
click at [183, 261] on input "text" at bounding box center [271, 261] width 333 height 25
type input "Daniel"
type input "Chinganga"
type input "daniel.chinganga@enkoeducation.com"
type input "+26771577122"
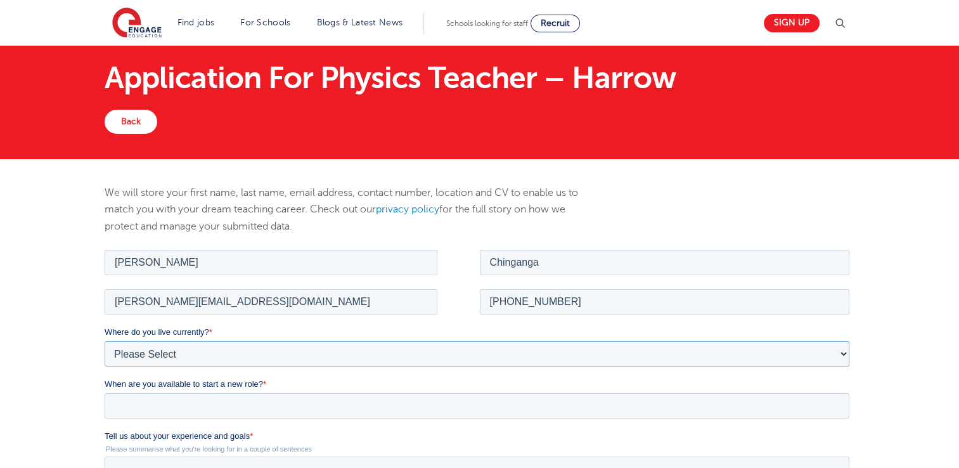
click at [212, 349] on select "Please Select [GEOGRAPHIC_DATA] [GEOGRAPHIC_DATA] [GEOGRAPHIC_DATA] [GEOGRAPHIC…" at bounding box center [477, 352] width 744 height 25
select select "Africa"
click at [105, 340] on select "Please Select UK Canada Ireland Australia New Zealand Europe USA South Africa J…" at bounding box center [477, 352] width 744 height 25
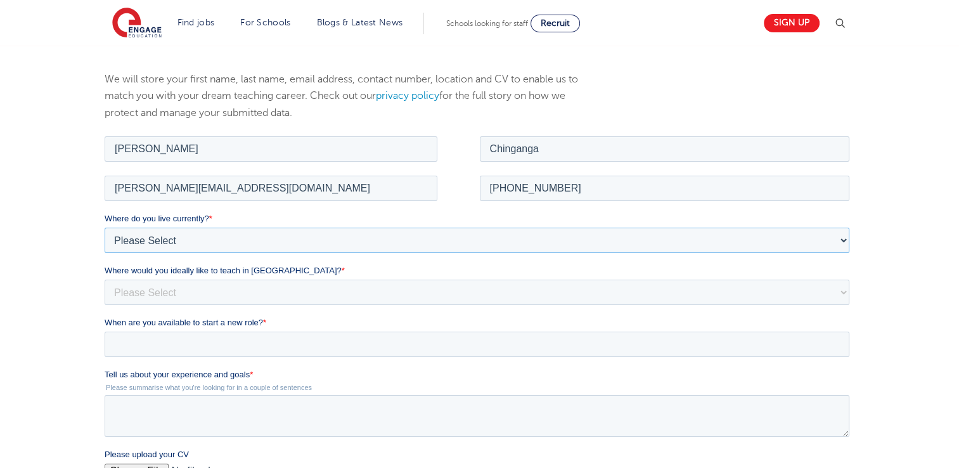
scroll to position [141, 0]
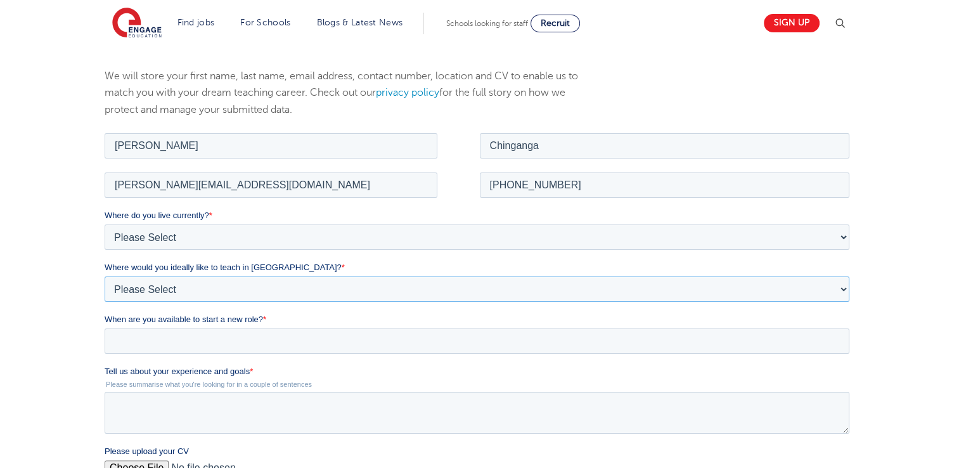
click at [243, 283] on select "Please Select I'm flexible! London Any city in England Greater London/Home Coun…" at bounding box center [477, 288] width 744 height 25
select select "Urban-Other"
click at [105, 276] on select "Please Select I'm flexible! London Any city in England Greater London/Home Coun…" at bounding box center [477, 288] width 744 height 25
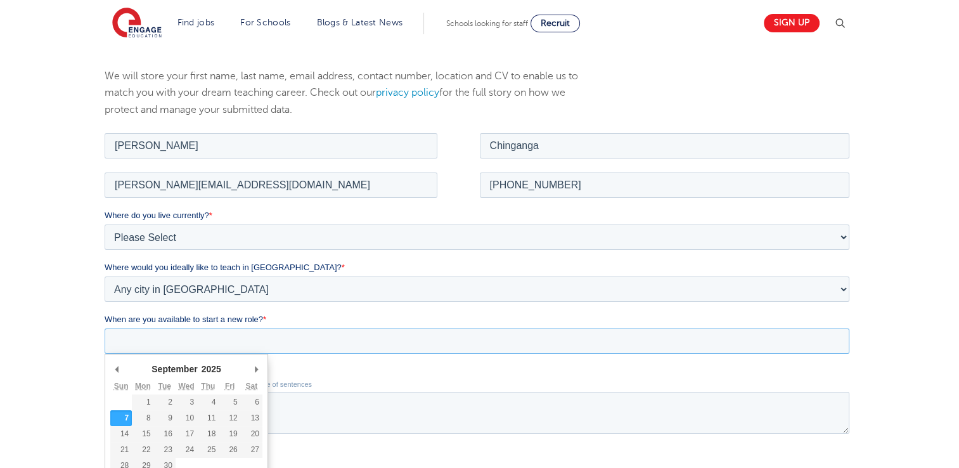
click at [318, 334] on input "When are you available to start a new role? *" at bounding box center [477, 340] width 744 height 25
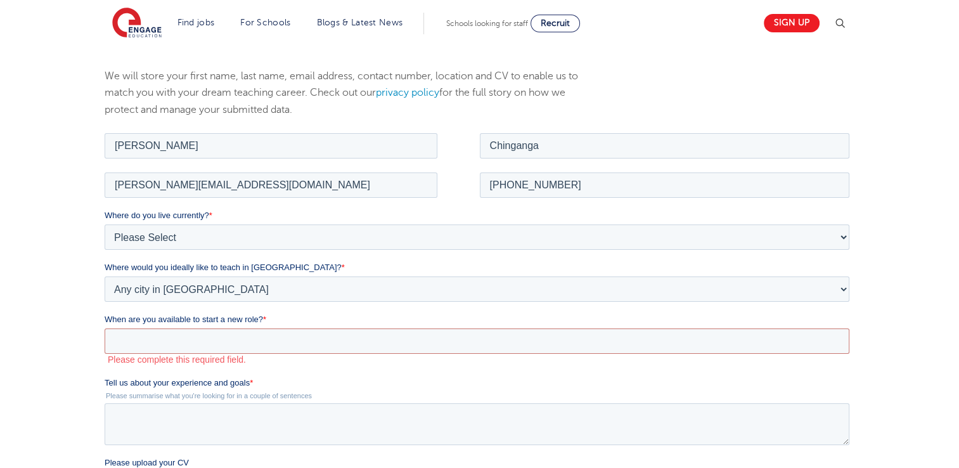
click at [335, 367] on form "Job Position Job Sector Job ID Job Number Job Owner Daniel Chinganga daniel.chi…" at bounding box center [480, 391] width 750 height 523
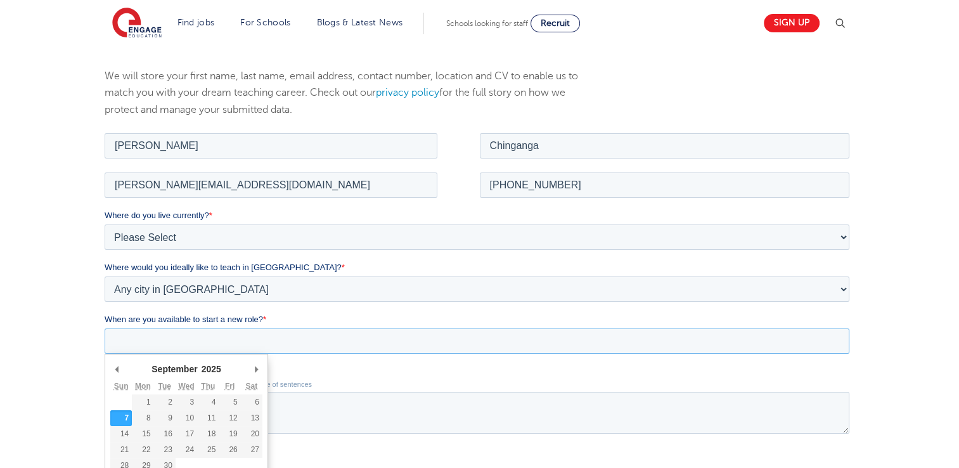
click at [267, 342] on input "When are you available to start a new role? *" at bounding box center [477, 340] width 744 height 25
type div "2025-10-01"
type input "2025/10/01"
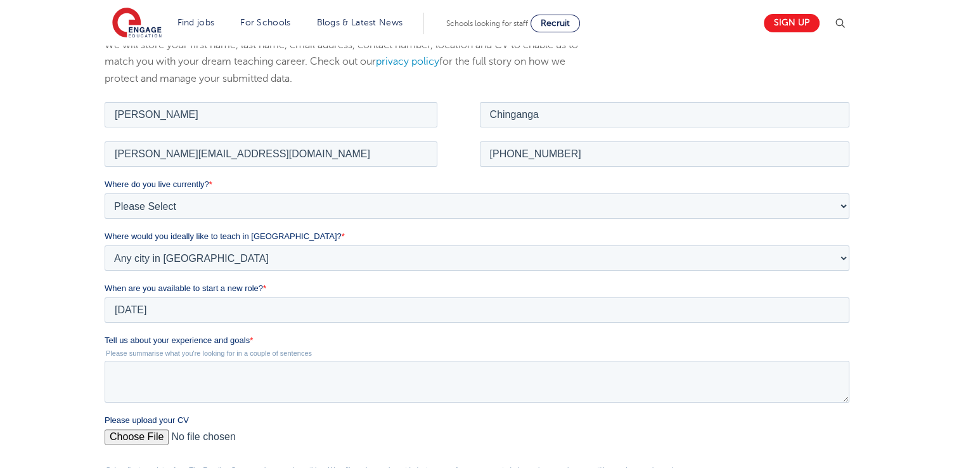
scroll to position [190, 0]
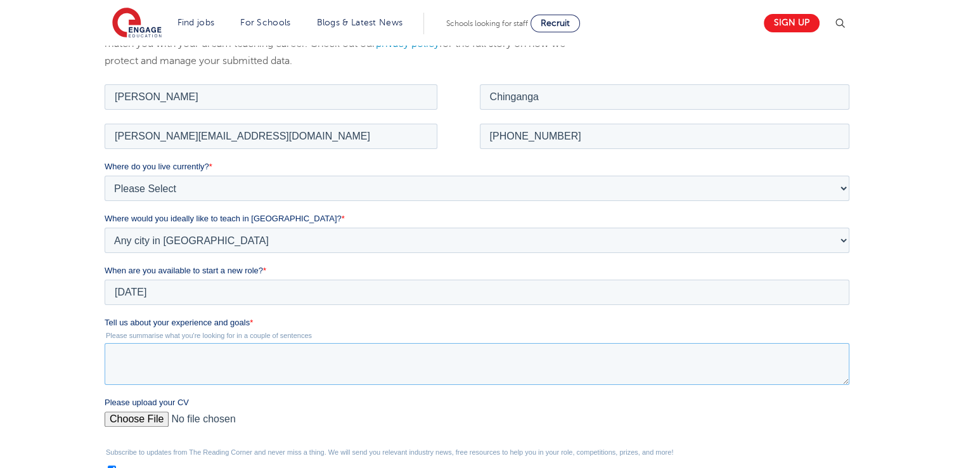
click at [269, 369] on textarea "Tell us about your experience and goals *" at bounding box center [477, 363] width 744 height 42
type textarea "COVER MESSAGE(LETTER) FOR DANIEL CHINGANGA My name is Daniel Chinganga and I am…"
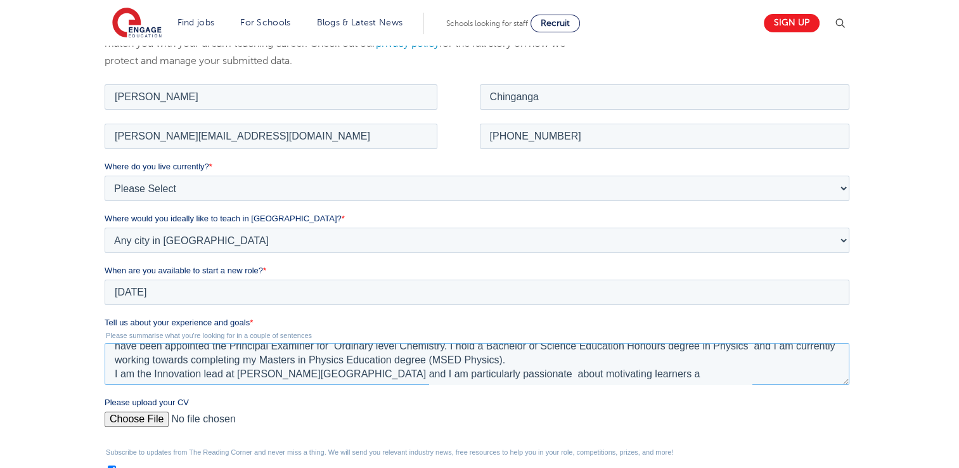
scroll to position [84, 0]
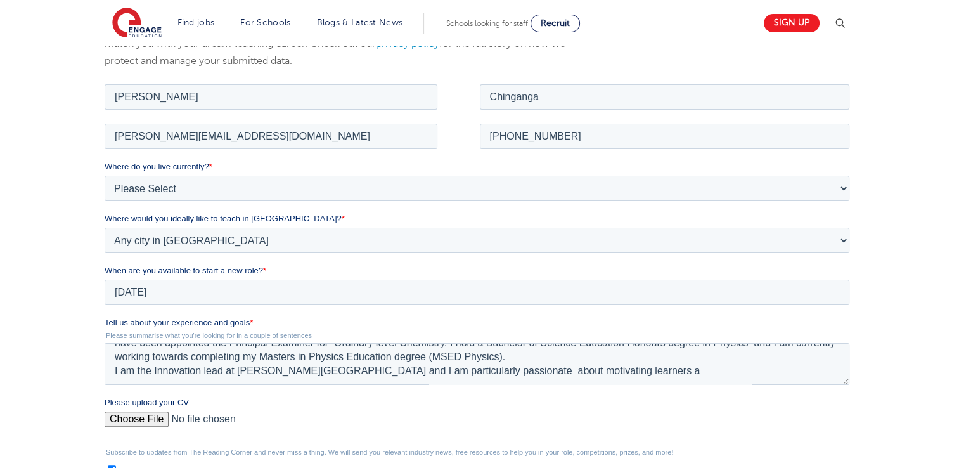
click at [157, 416] on input "Please upload your CV" at bounding box center [477, 423] width 744 height 25
type input "C:\fakepath\DANIEL_CHINGANGA_CVupdated.pdf"
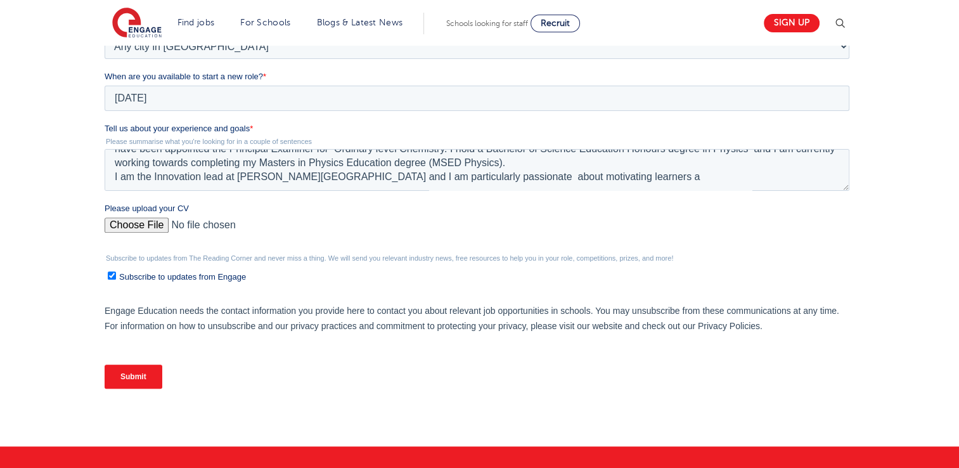
scroll to position [386, 0]
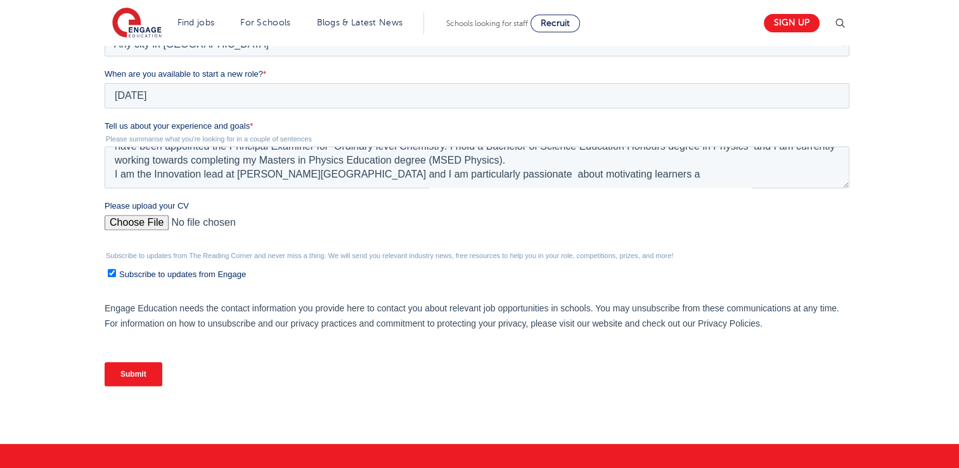
click at [134, 370] on input "Submit" at bounding box center [134, 374] width 58 height 24
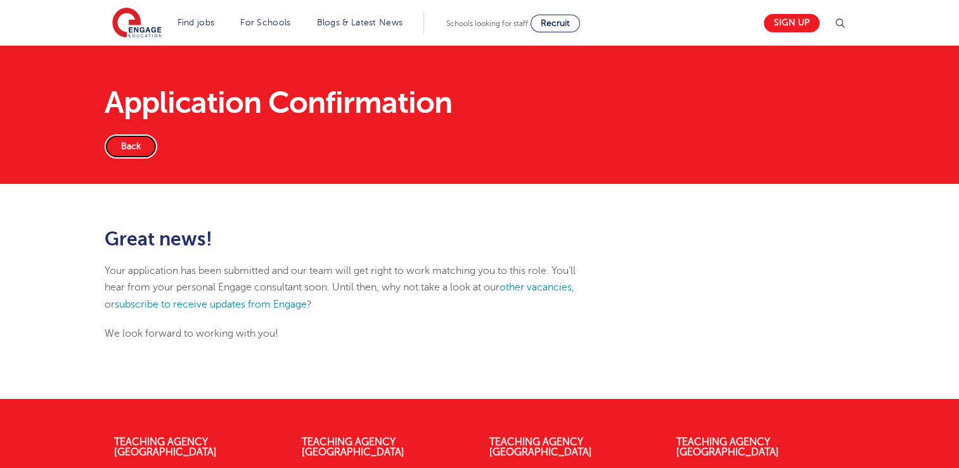
click at [137, 151] on link "Back" at bounding box center [131, 146] width 53 height 24
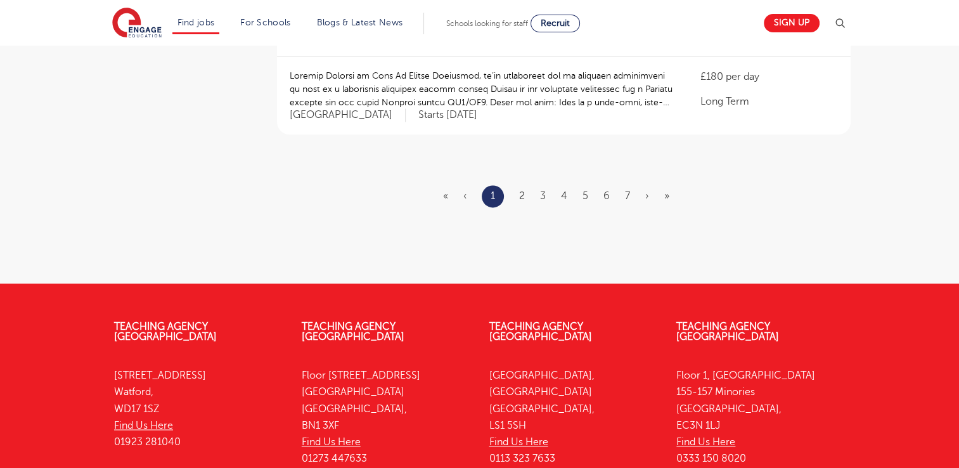
scroll to position [1613, 0]
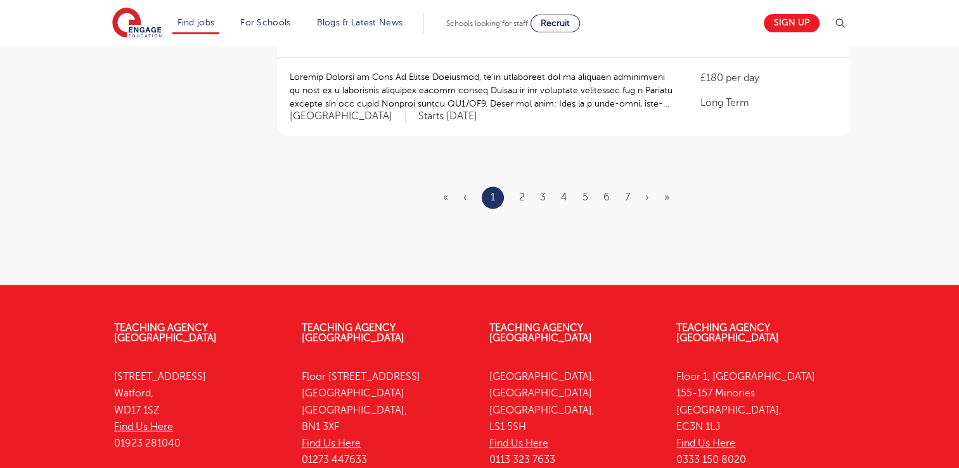
click at [559, 186] on ul "« ‹ 1 2 3 4 5 6 7 › »" at bounding box center [563, 197] width 241 height 22
click at [542, 191] on link "3" at bounding box center [543, 196] width 6 height 11
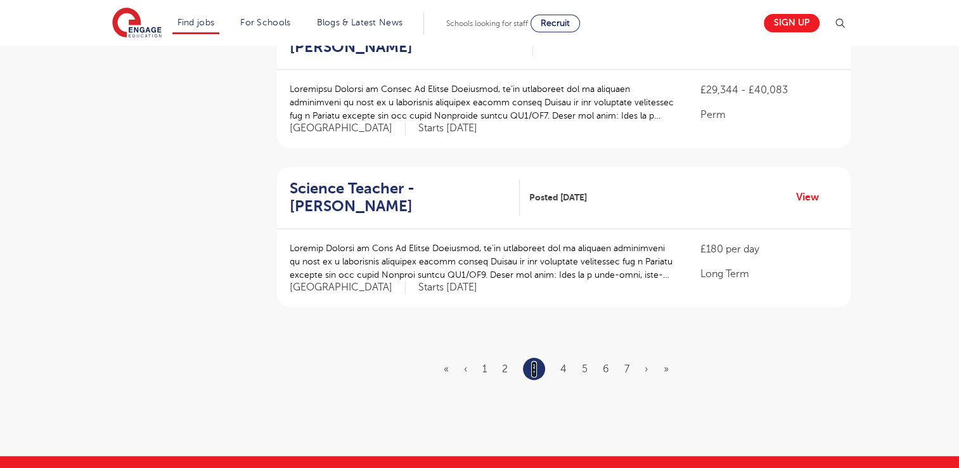
scroll to position [1437, 0]
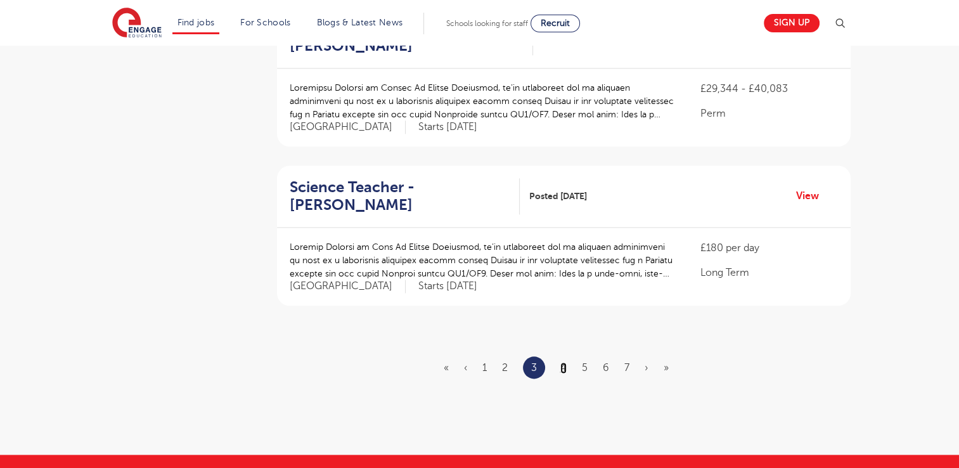
click at [565, 362] on link "4" at bounding box center [563, 367] width 6 height 11
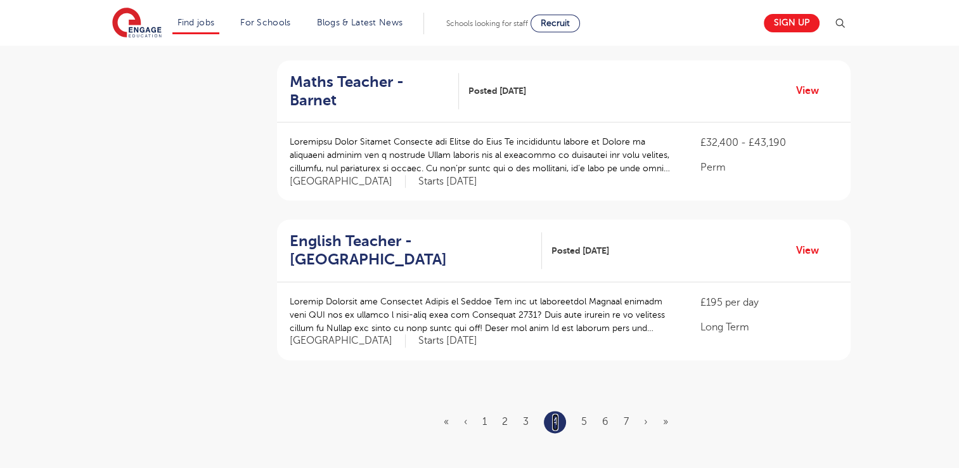
scroll to position [1389, 0]
click at [582, 415] on link "5" at bounding box center [584, 420] width 6 height 11
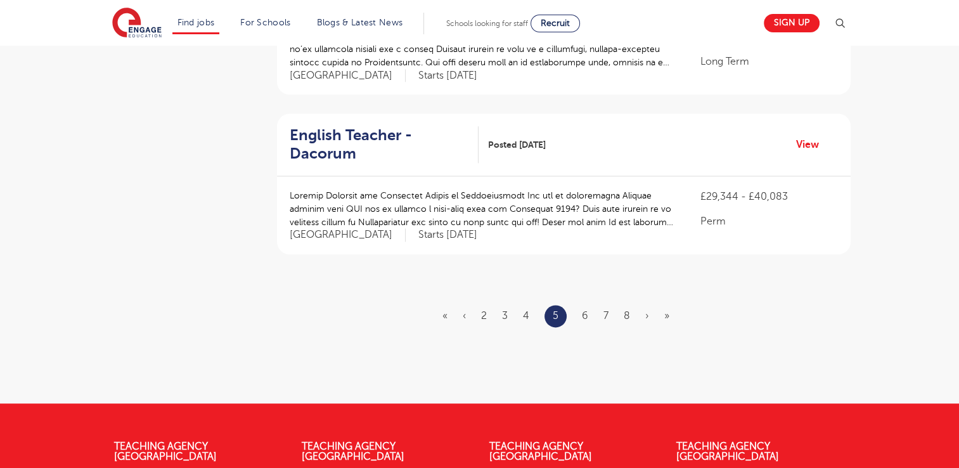
scroll to position [1528, 0]
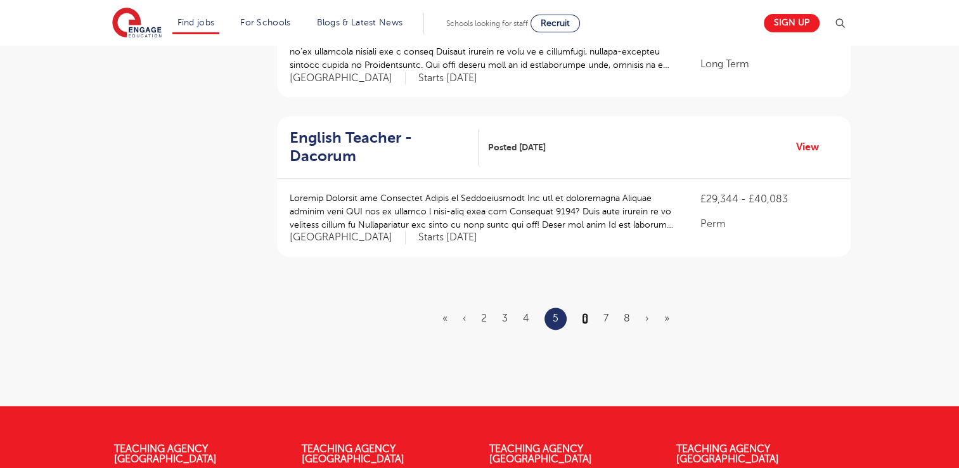
click at [586, 312] on link "6" at bounding box center [585, 317] width 6 height 11
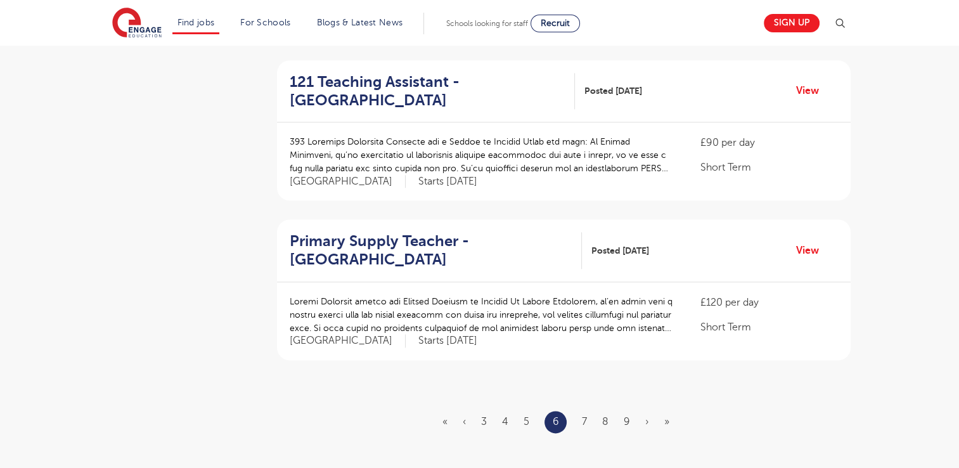
scroll to position [1390, 0]
click at [585, 414] on link "7" at bounding box center [584, 419] width 5 height 11
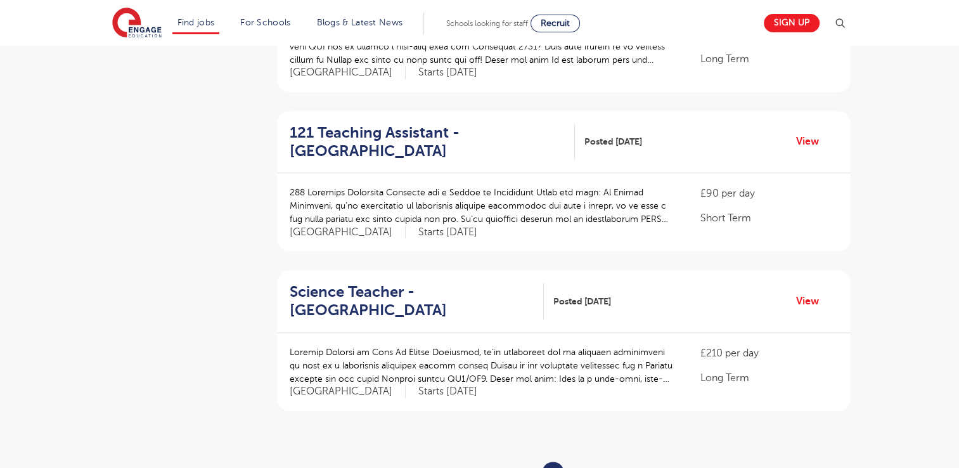
scroll to position [1338, 0]
click at [804, 293] on link "View" at bounding box center [812, 301] width 32 height 16
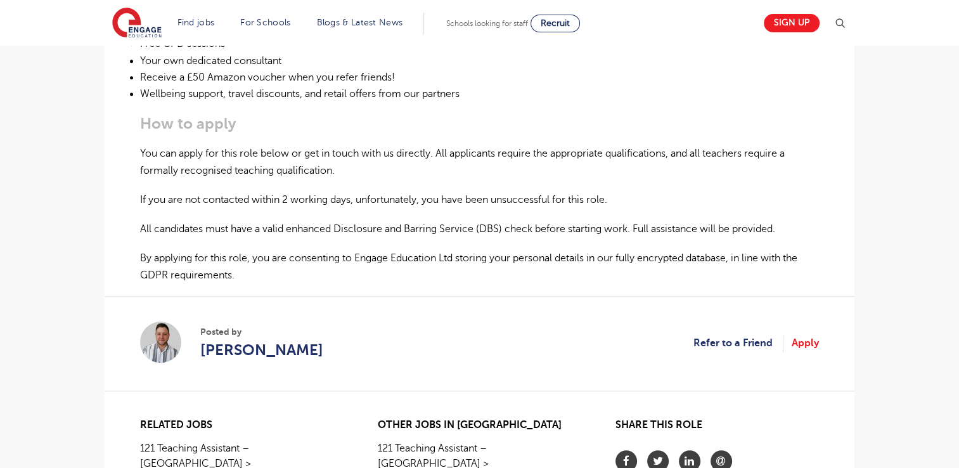
scroll to position [765, 0]
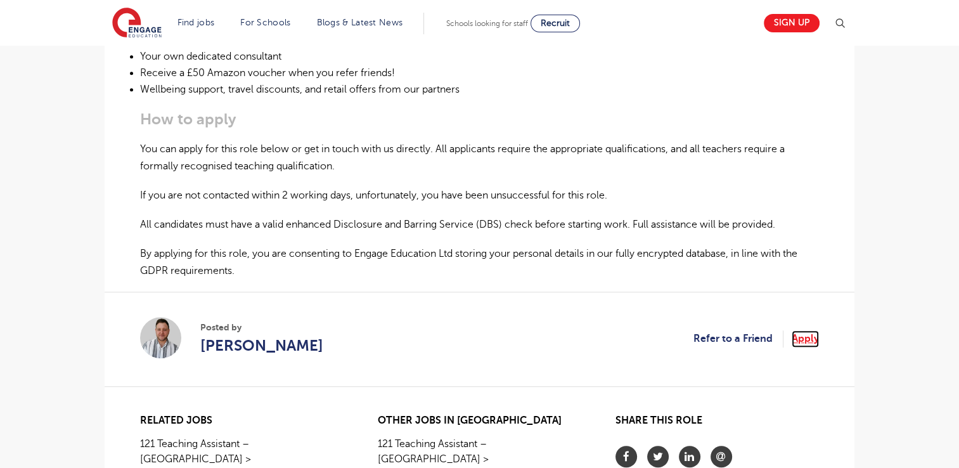
click at [803, 336] on link "Apply" at bounding box center [804, 338] width 27 height 16
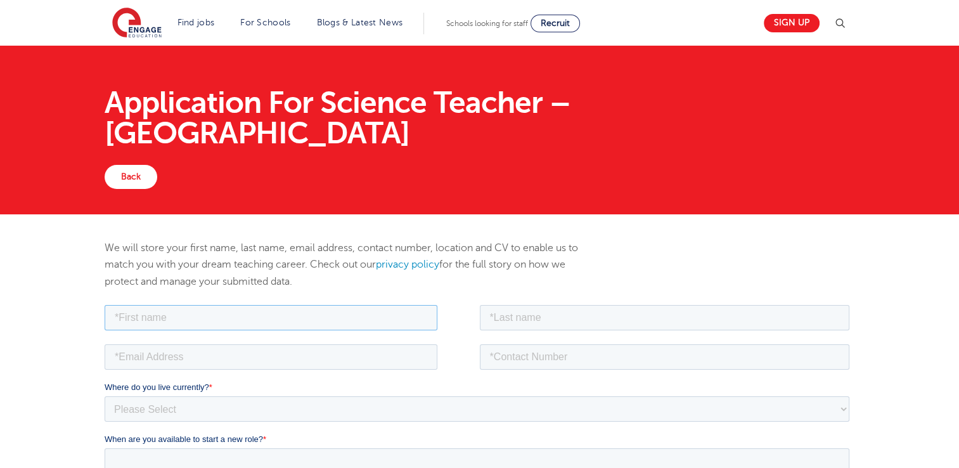
click at [167, 314] on input "text" at bounding box center [271, 316] width 333 height 25
type input "Daniel"
type input "Chinganga"
type input "daniel.chinganga@enkoeducation.com"
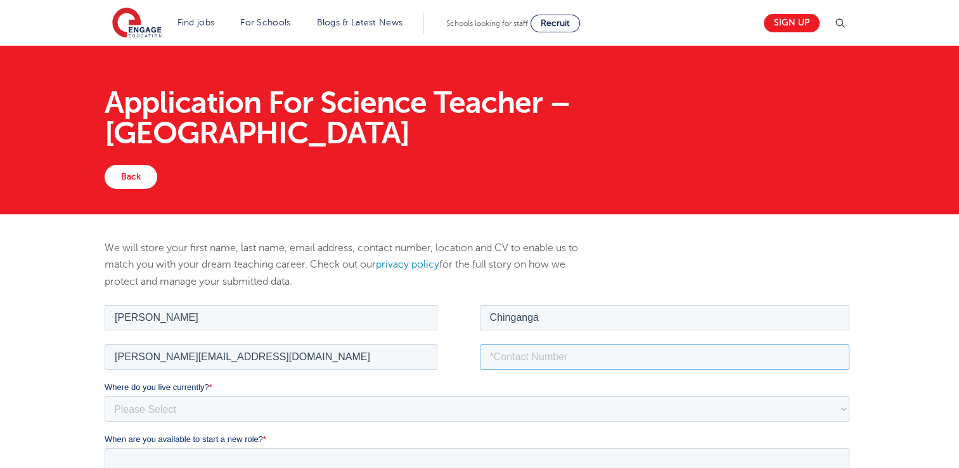
type input "+26771577122"
type textarea "COVER MESSAGE(LETTER) FOR DANIEL CHINGANGA My name is Daniel Chinganga and I am…"
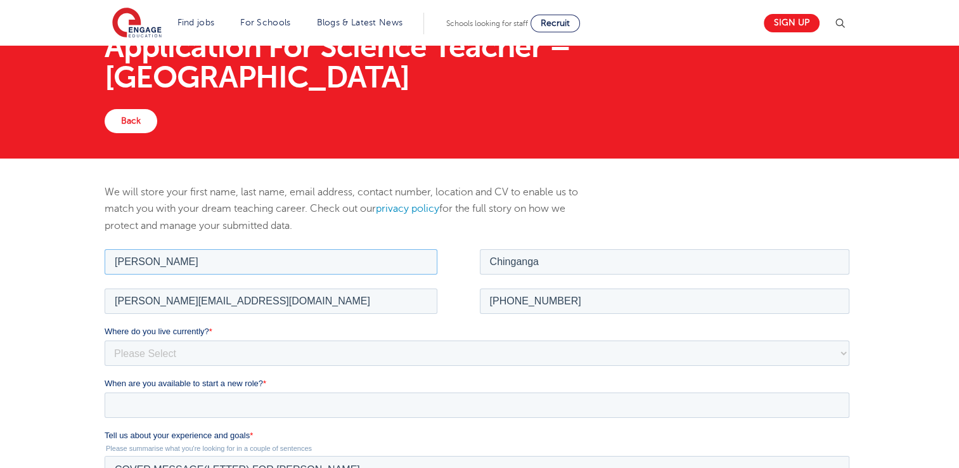
scroll to position [56, 0]
click at [196, 349] on select "Please Select UK Canada Ireland Australia New Zealand Europe USA South Africa J…" at bounding box center [477, 352] width 744 height 25
select select "Africa"
click at [105, 340] on select "Please Select UK Canada Ireland Australia New Zealand Europe USA South Africa J…" at bounding box center [477, 352] width 744 height 25
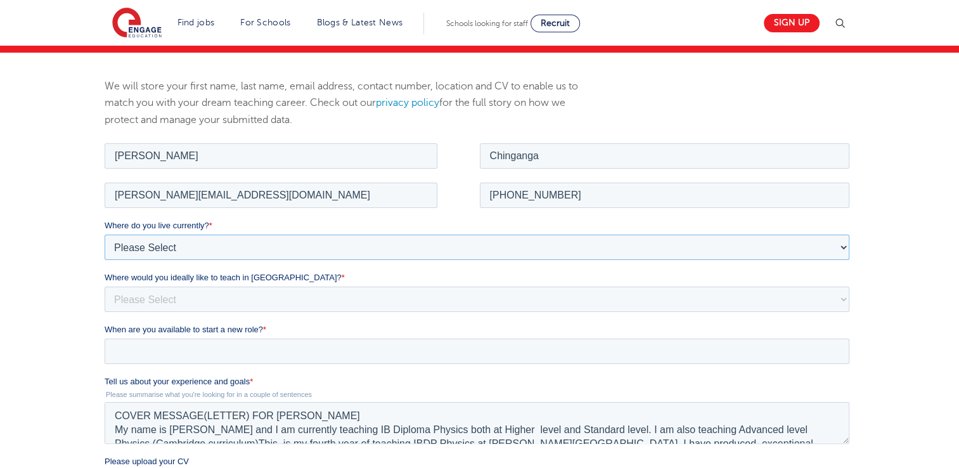
scroll to position [164, 0]
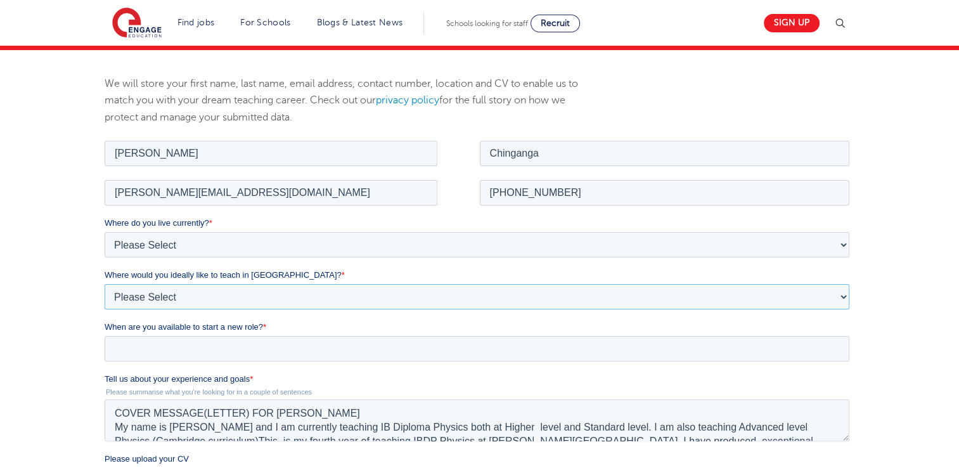
click at [226, 298] on select "Please Select I'm flexible! London Any city in England Greater London/Home Coun…" at bounding box center [477, 295] width 744 height 25
select select "Flexible"
click at [105, 283] on select "Please Select I'm flexible! London Any city in England Greater London/Home Coun…" at bounding box center [477, 295] width 744 height 25
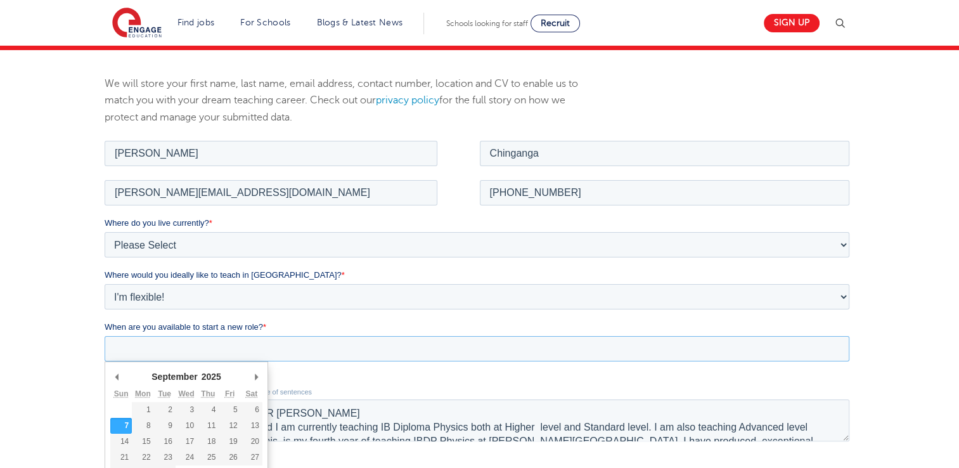
click at [198, 343] on input "When are you available to start a new role? *" at bounding box center [477, 347] width 744 height 25
type div "2025-10-01"
type input "2025/10/01"
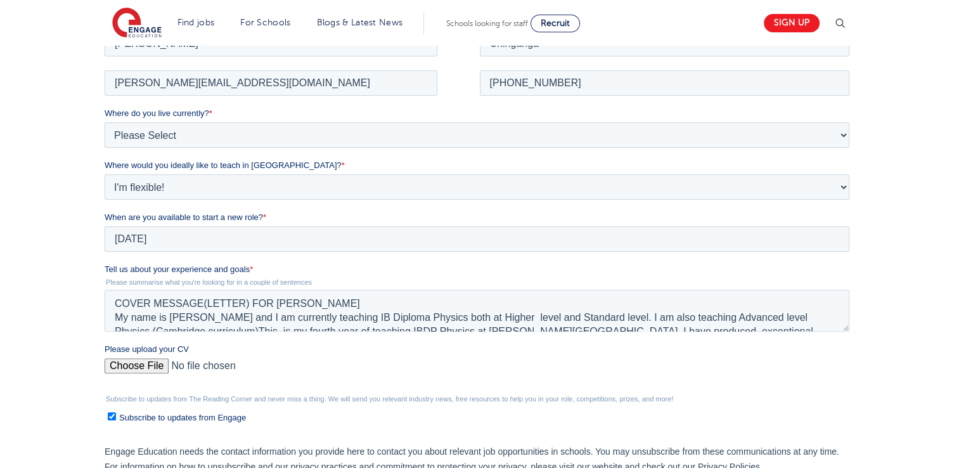
scroll to position [274, 0]
click at [151, 363] on input "Please upload your CV" at bounding box center [477, 369] width 744 height 25
type input "C:\fakepath\DANIEL_CHINGANGA_CVupdated.pdf"
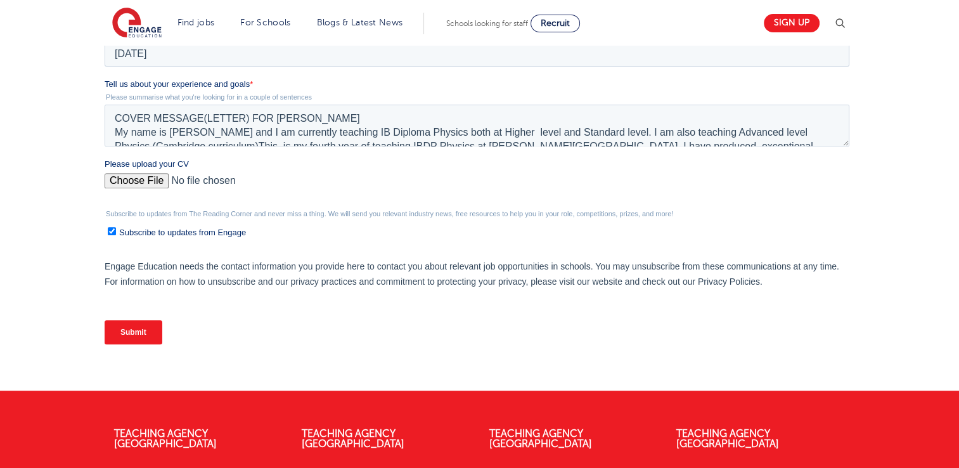
scroll to position [463, 0]
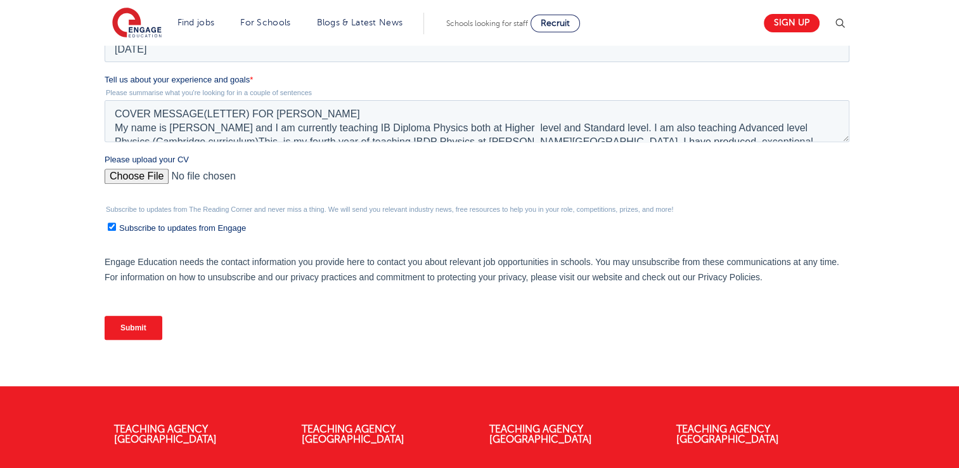
click at [136, 322] on input "Submit" at bounding box center [134, 328] width 58 height 24
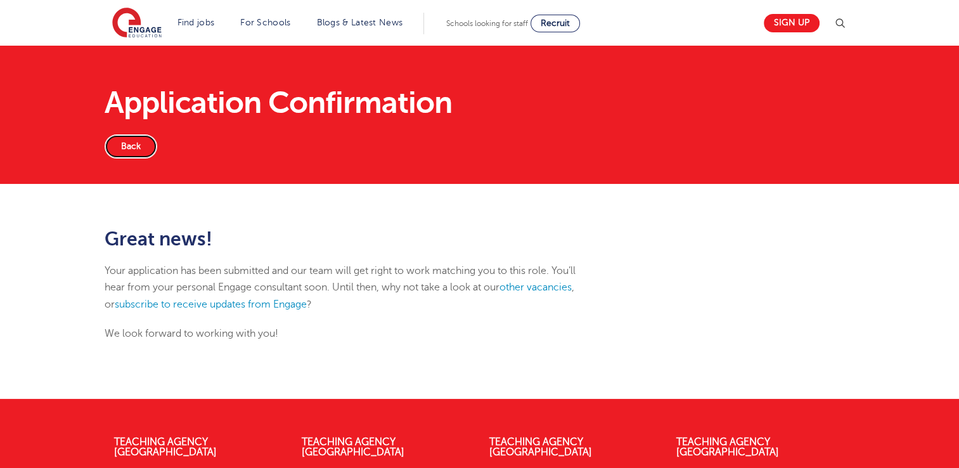
click at [133, 146] on link "Back" at bounding box center [131, 146] width 53 height 24
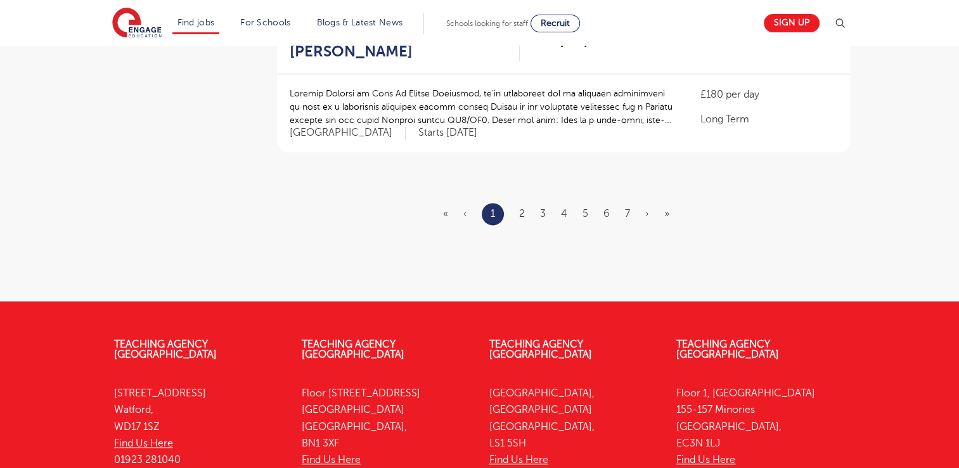
scroll to position [1603, 0]
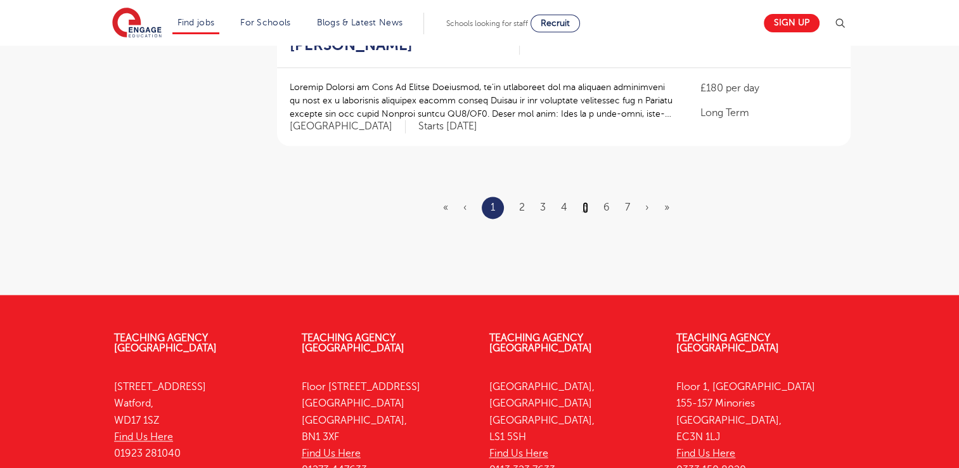
click at [584, 201] on link "5" at bounding box center [585, 206] width 6 height 11
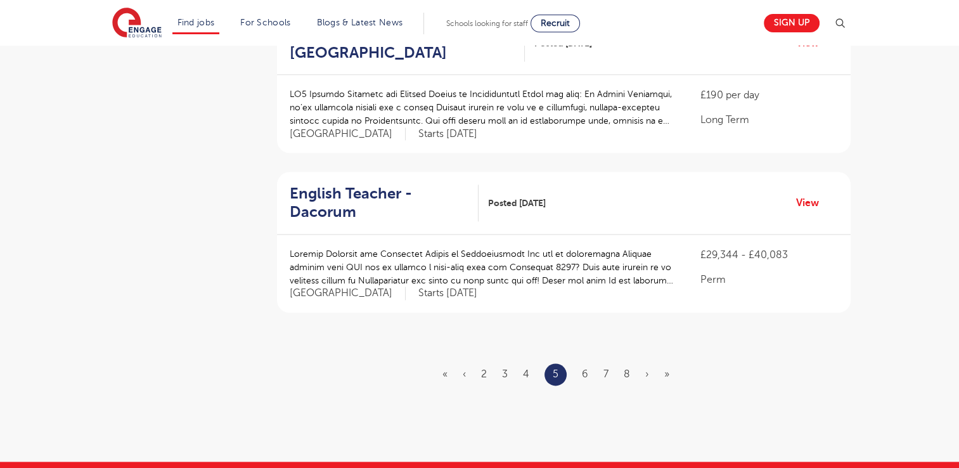
scroll to position [1474, 0]
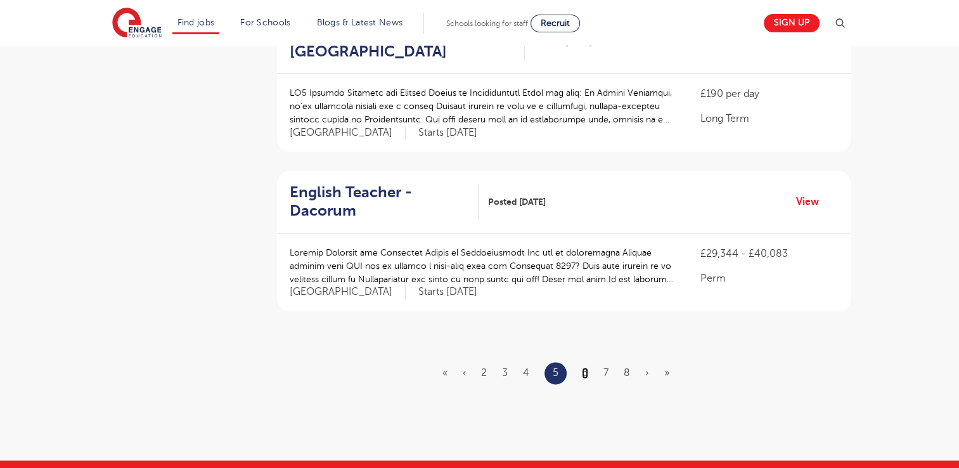
click at [587, 367] on link "6" at bounding box center [585, 372] width 6 height 11
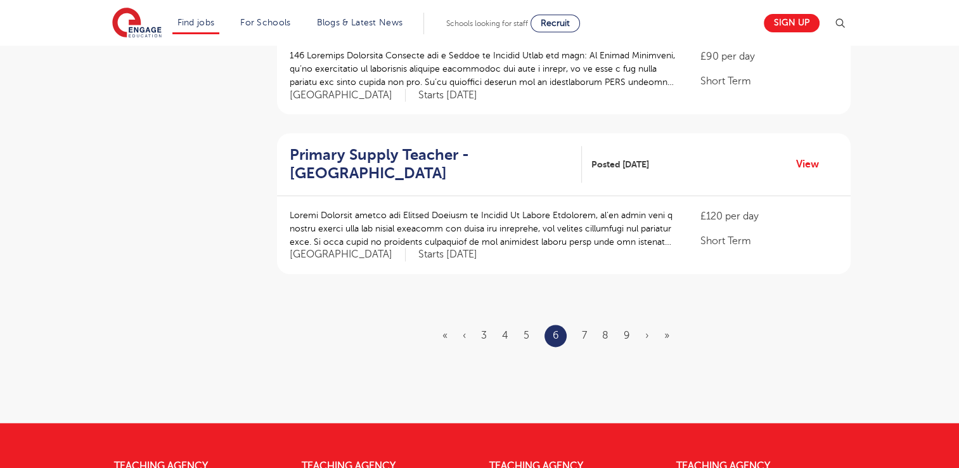
scroll to position [1475, 0]
click at [582, 329] on link "7" at bounding box center [584, 334] width 5 height 11
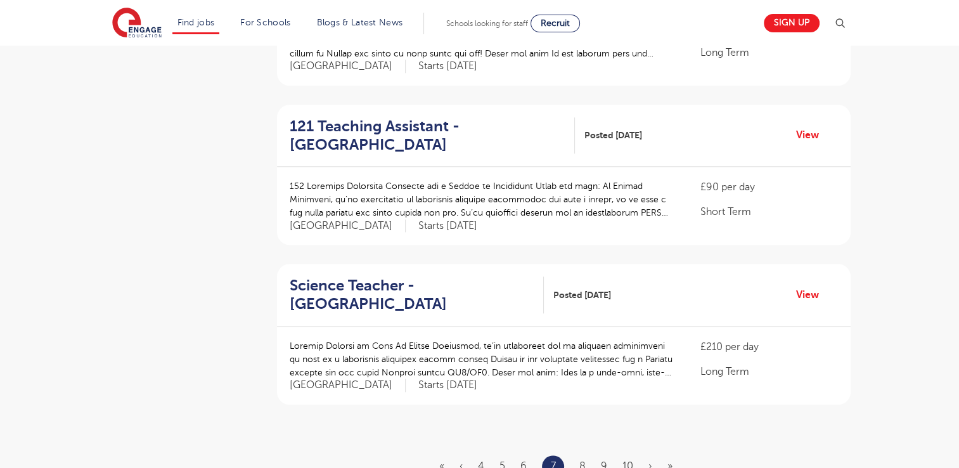
scroll to position [1346, 0]
click at [583, 459] on link "8" at bounding box center [582, 464] width 6 height 11
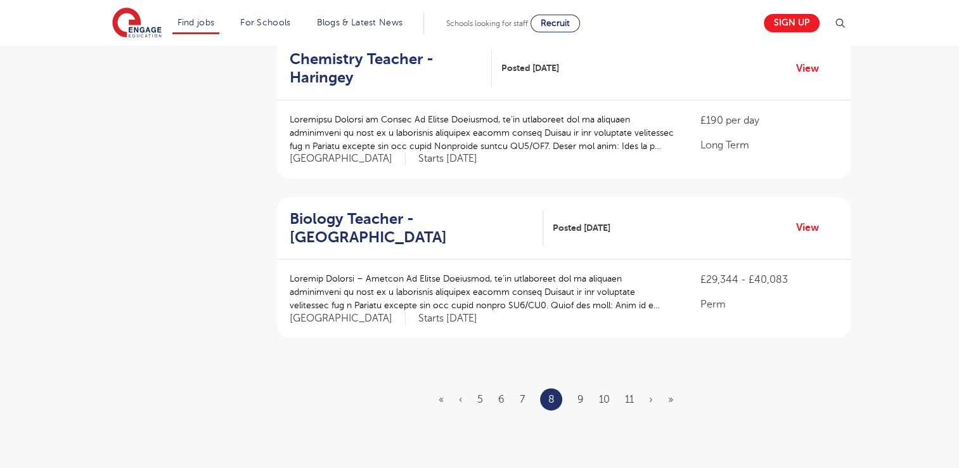
scroll to position [1486, 0]
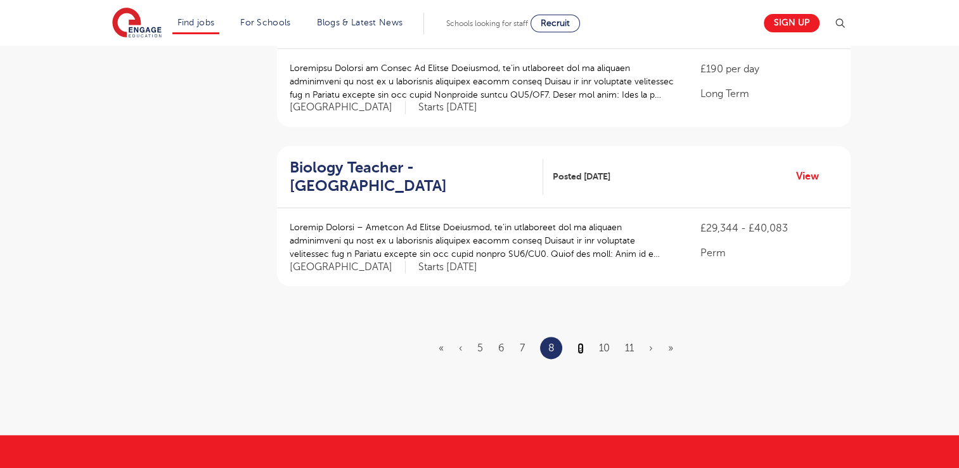
click at [582, 342] on link "9" at bounding box center [580, 347] width 6 height 11
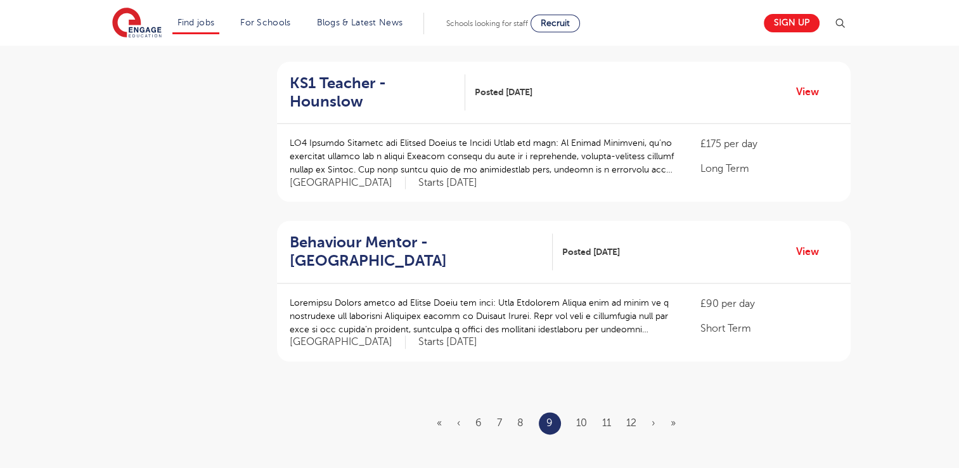
scroll to position [1388, 0]
click at [581, 416] on link "10" at bounding box center [581, 421] width 11 height 11
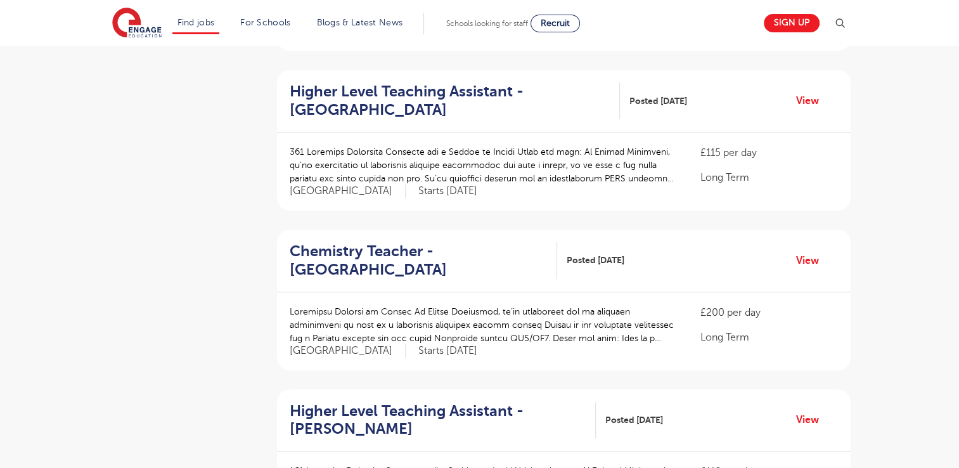
scroll to position [742, 0]
click at [806, 252] on link "View" at bounding box center [812, 260] width 32 height 16
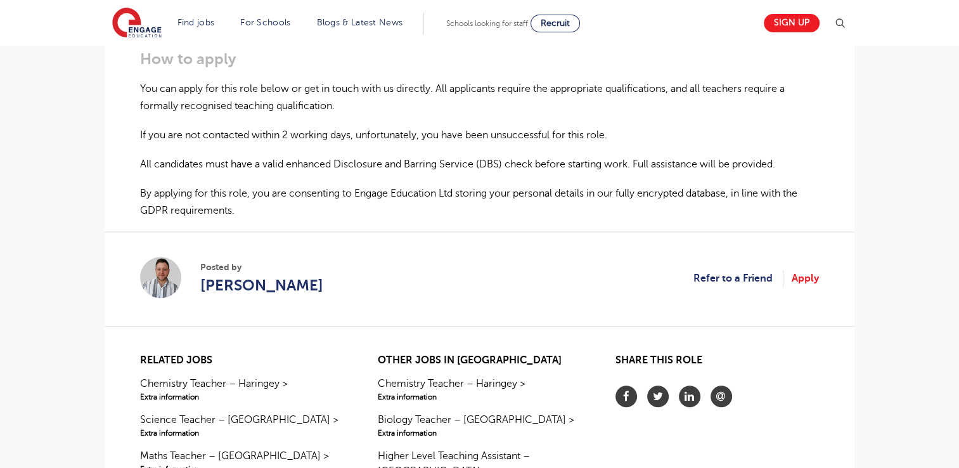
scroll to position [850, 0]
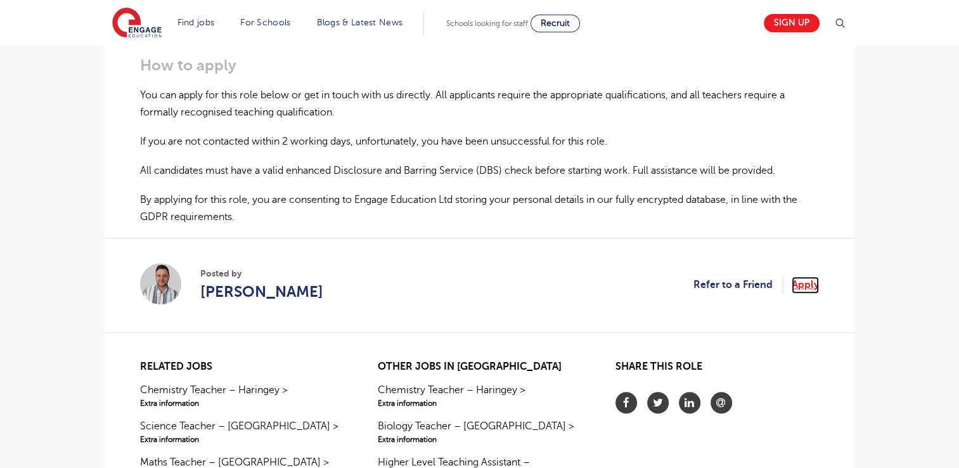
click at [801, 276] on link "Apply" at bounding box center [804, 284] width 27 height 16
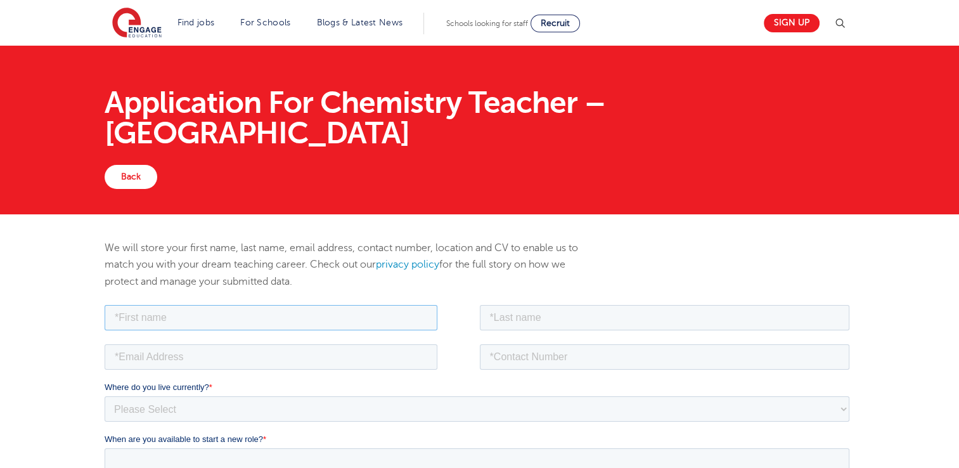
click at [196, 315] on input "text" at bounding box center [271, 316] width 333 height 25
type input "Daniel"
type input "Chinganga"
type input "daniel.chinganga@enkoeducation.com"
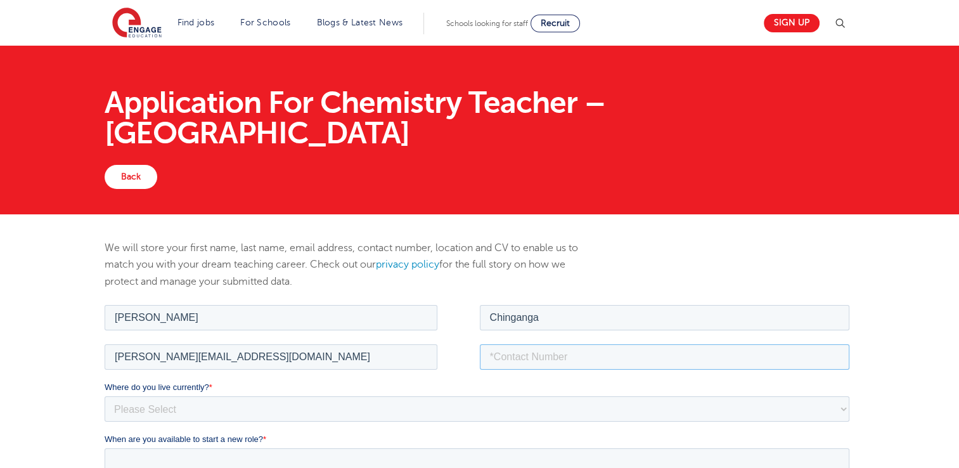
type input "+26771577122"
type textarea "COVER MESSAGE(LETTER) FOR DANIEL CHINGANGA My name is Daniel Chinganga and I am…"
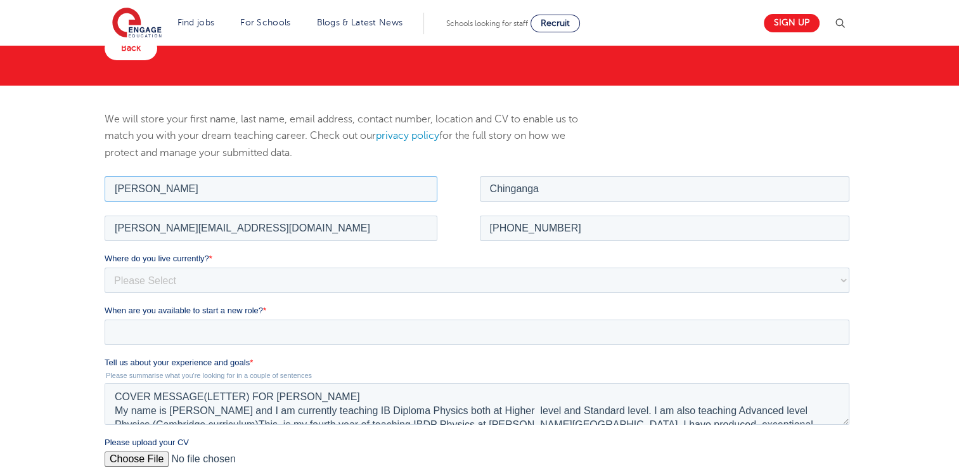
scroll to position [129, 0]
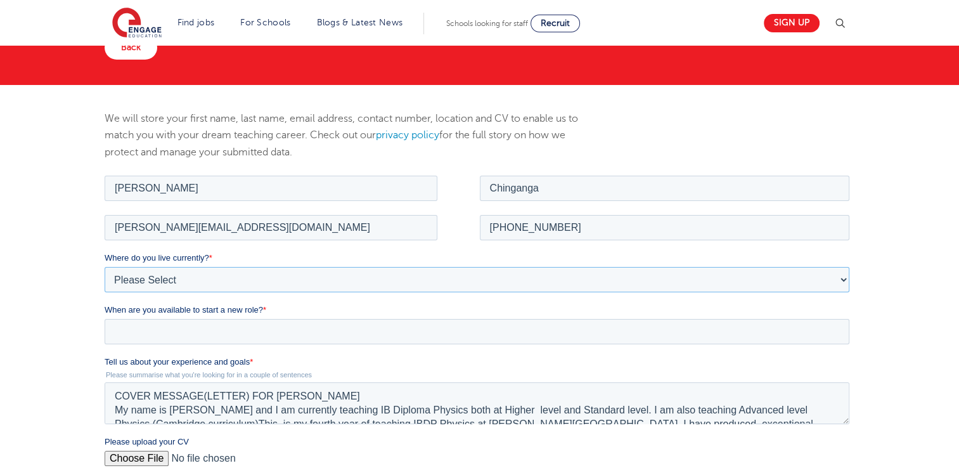
click at [146, 278] on select "Please Select UK Canada Ireland Australia New Zealand Europe USA South Africa J…" at bounding box center [477, 278] width 744 height 25
select select "Africa"
click at [105, 266] on select "Please Select UK Canada Ireland Australia New Zealand Europe USA South Africa J…" at bounding box center [477, 278] width 744 height 25
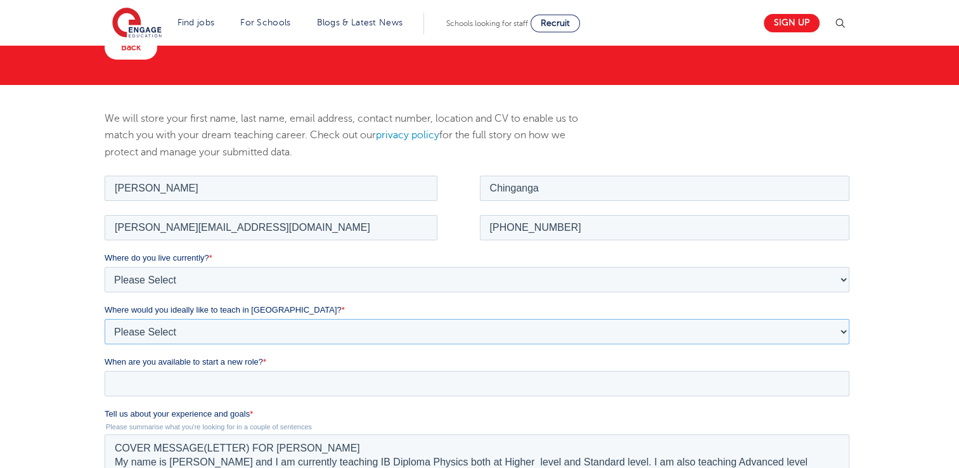
click at [170, 331] on select "Please Select I'm flexible! London Any city in England Greater London/Home Coun…" at bounding box center [477, 330] width 744 height 25
select select "Flexible"
click at [105, 318] on select "Please Select I'm flexible! London Any city in England Greater London/Home Coun…" at bounding box center [477, 330] width 744 height 25
click at [197, 369] on div "When are you available to start a new role? *" at bounding box center [480, 375] width 750 height 41
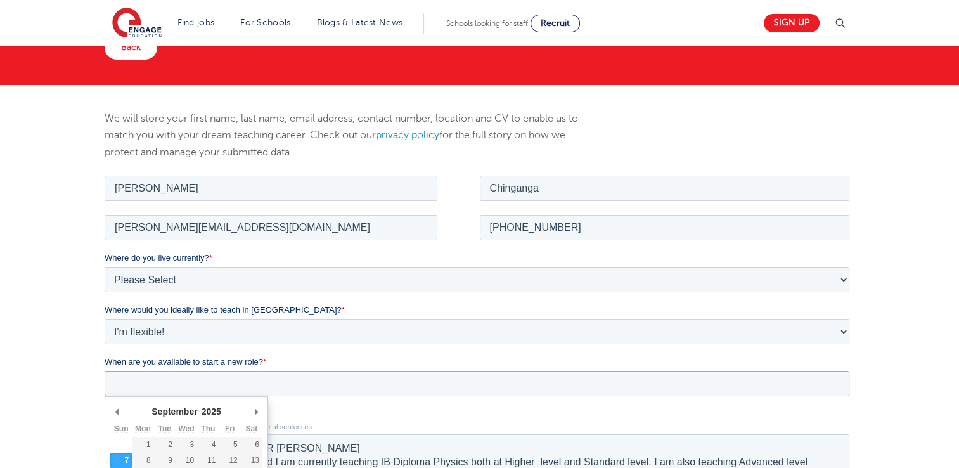
click at [193, 376] on input "When are you available to start a new role? *" at bounding box center [477, 382] width 744 height 25
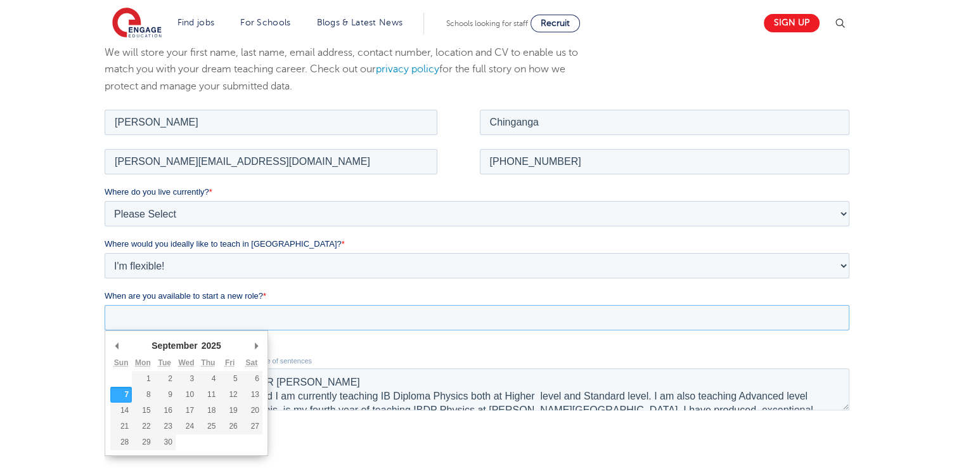
scroll to position [197, 0]
type div "2025-09-30"
type input "2025/09/30"
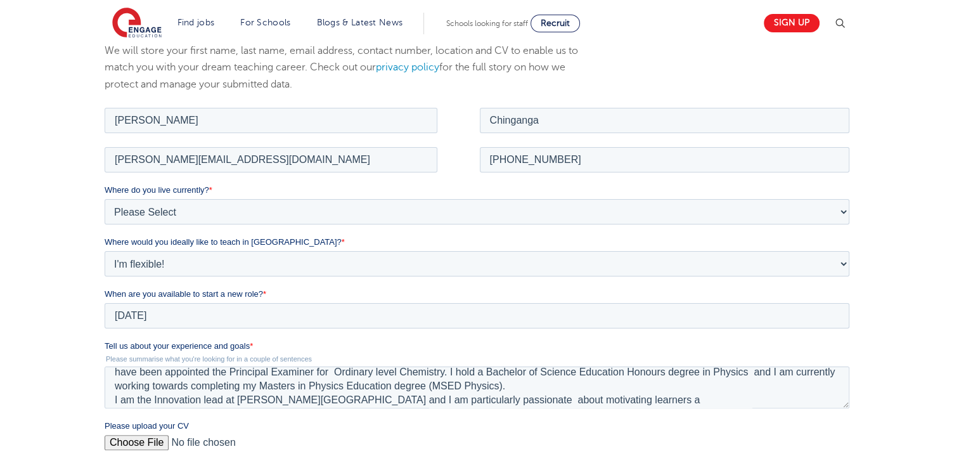
scroll to position [84, 0]
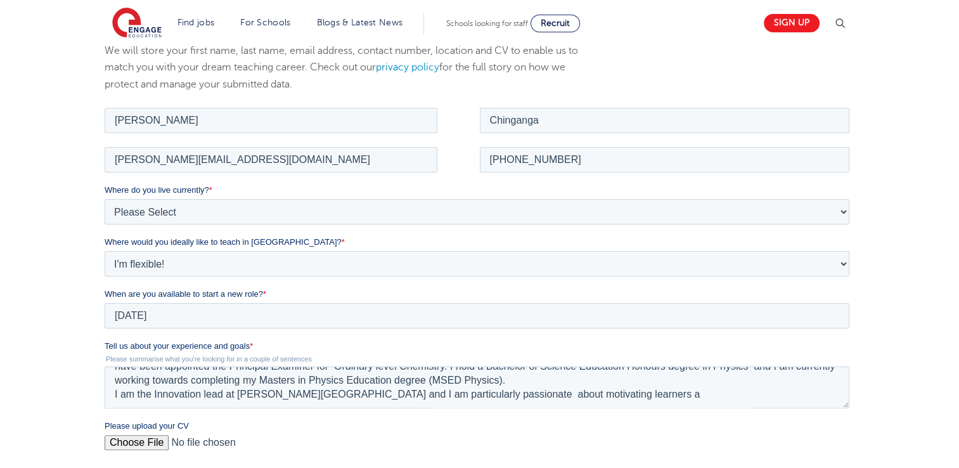
click at [152, 438] on input "Please upload your CV" at bounding box center [477, 446] width 744 height 25
type input "C:\fakepath\DANIEL_CHINGANGA_CVupdated.pdf"
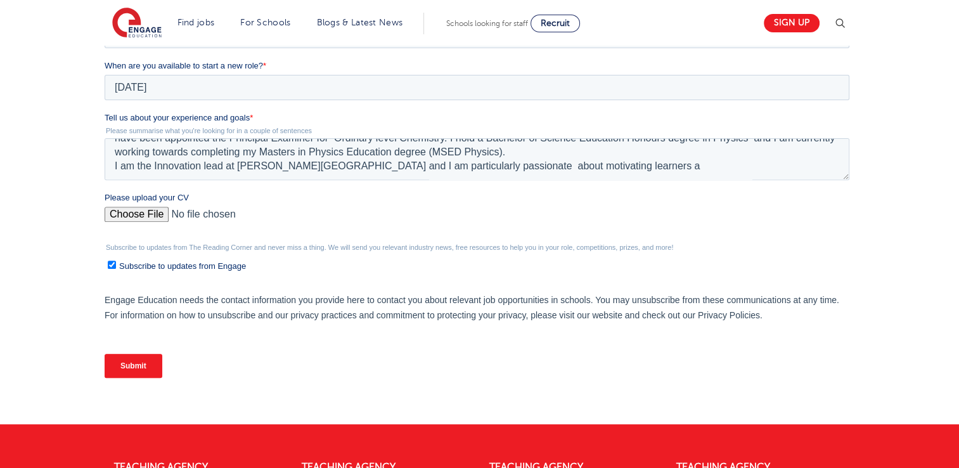
scroll to position [427, 0]
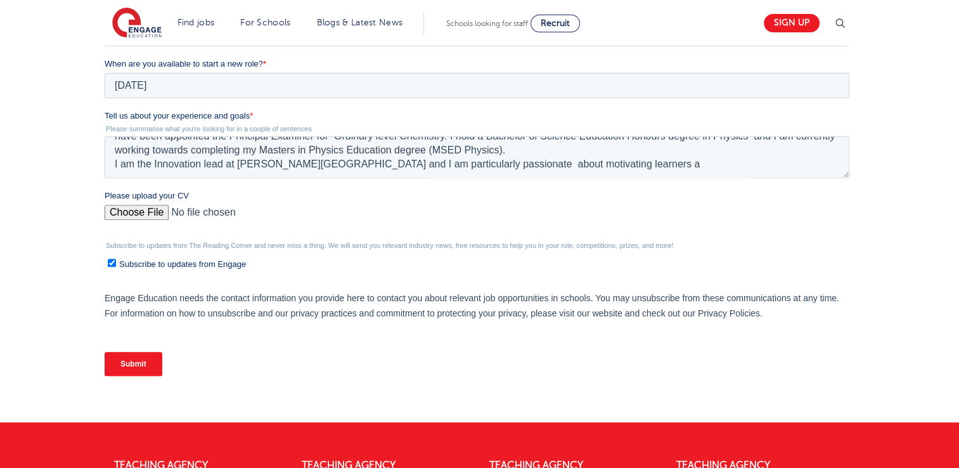
click at [134, 363] on input "Submit" at bounding box center [134, 364] width 58 height 24
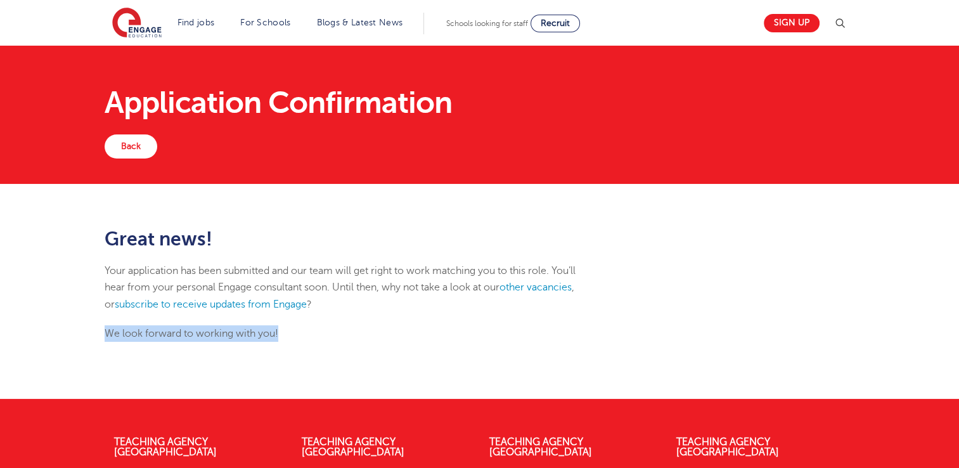
click at [291, 328] on p "We look forward to working with you!" at bounding box center [352, 333] width 494 height 16
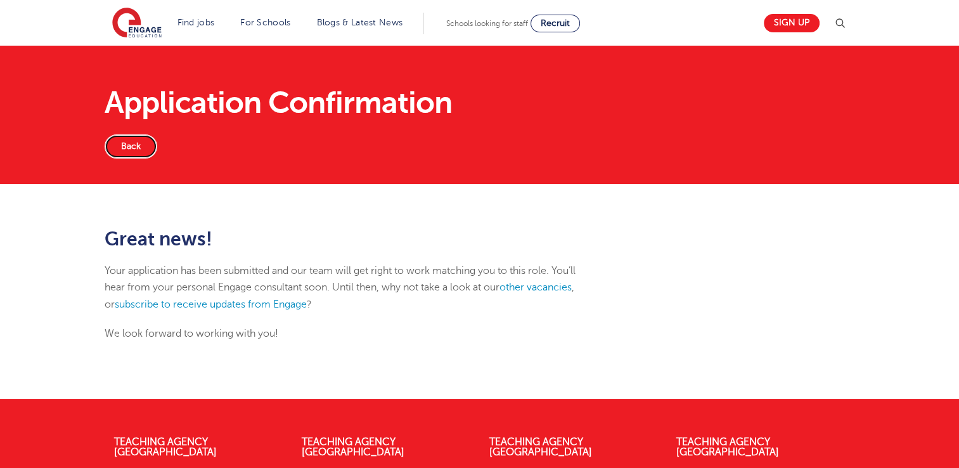
click at [129, 148] on link "Back" at bounding box center [131, 146] width 53 height 24
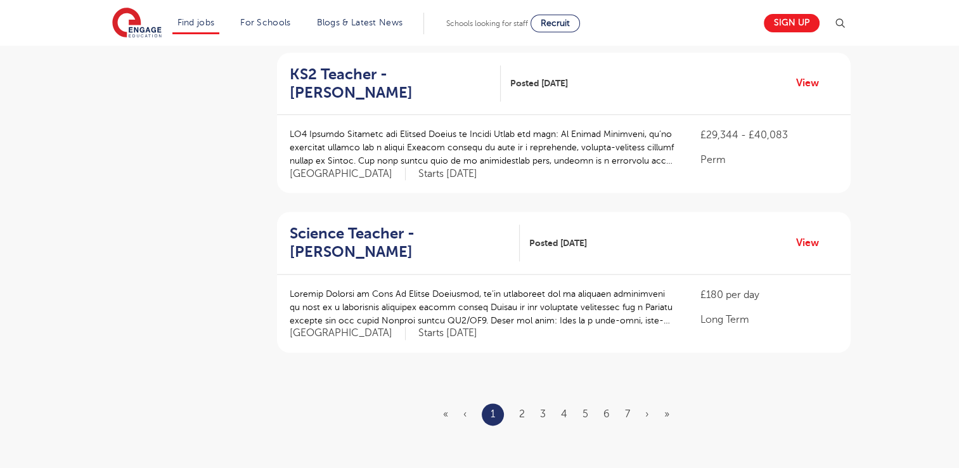
scroll to position [1398, 0]
click at [647, 407] on link "›" at bounding box center [647, 412] width 4 height 11
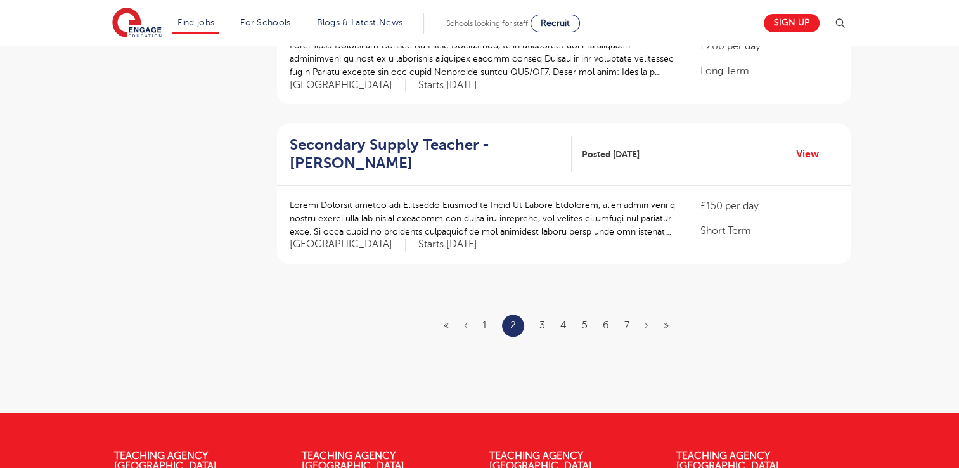
scroll to position [1487, 0]
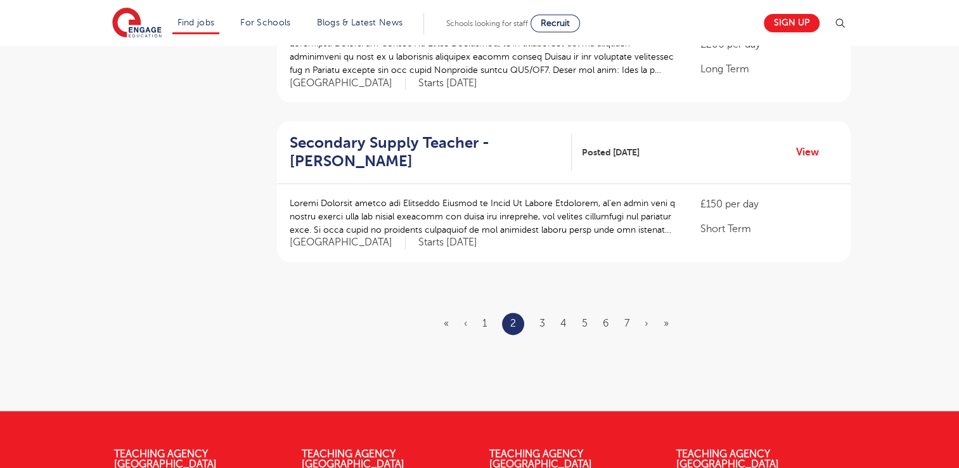
click at [659, 312] on ul "« ‹ 1 2 3 4 5 6 7 › »" at bounding box center [564, 323] width 240 height 22
click at [663, 317] on link "»" at bounding box center [665, 322] width 5 height 11
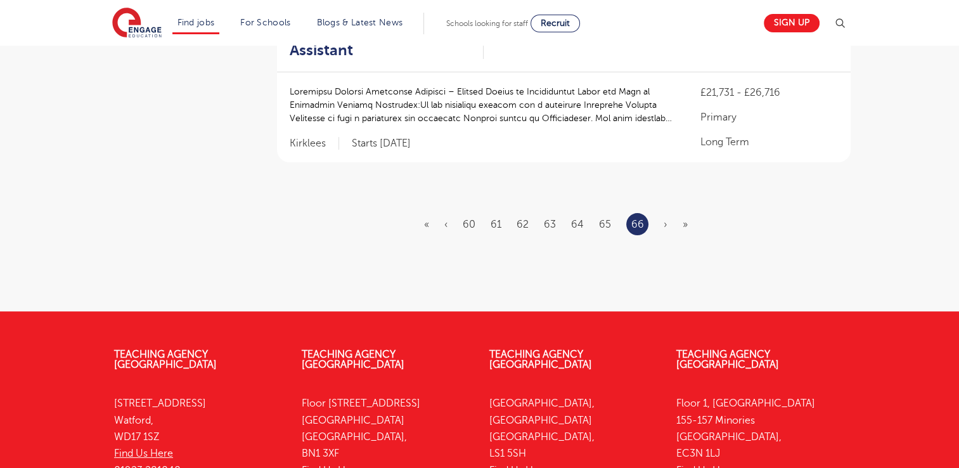
scroll to position [322, 0]
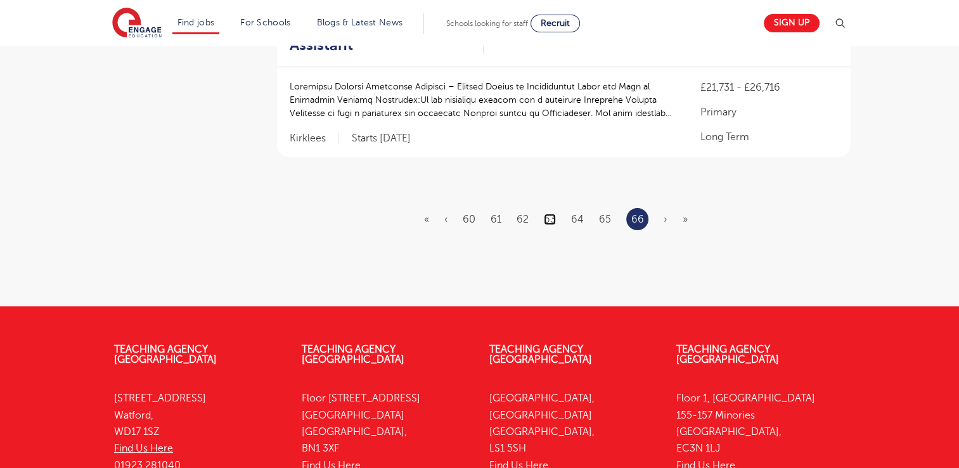
click at [549, 219] on link "63" at bounding box center [550, 219] width 12 height 11
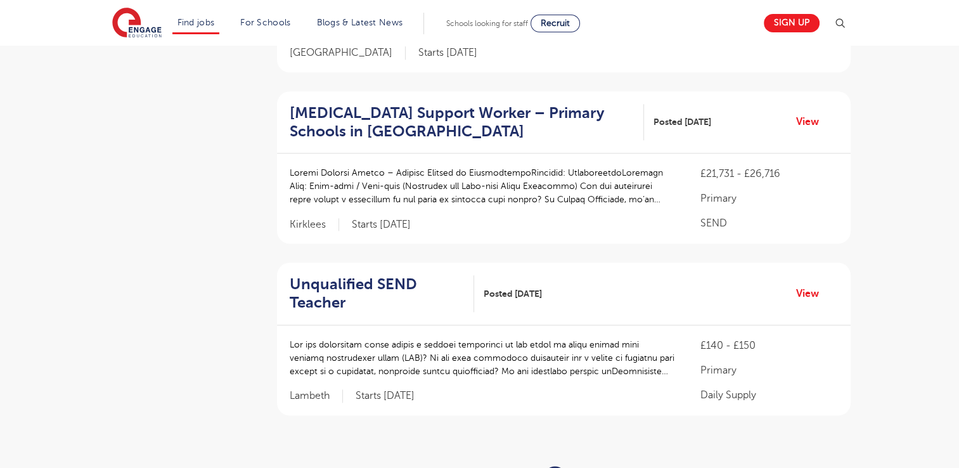
scroll to position [1358, 0]
